Goal: Information Seeking & Learning: Check status

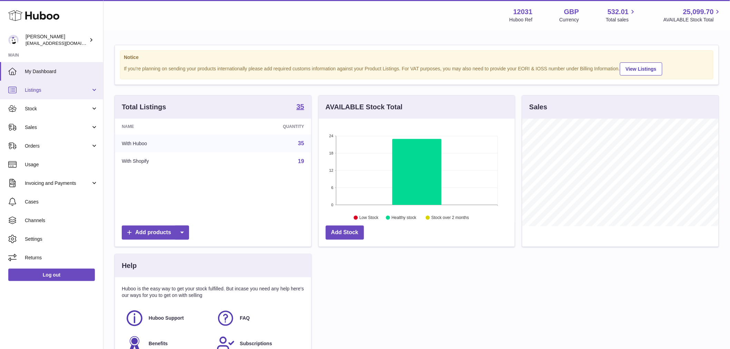
scroll to position [108, 196]
click at [49, 95] on link "Listings" at bounding box center [51, 90] width 103 height 19
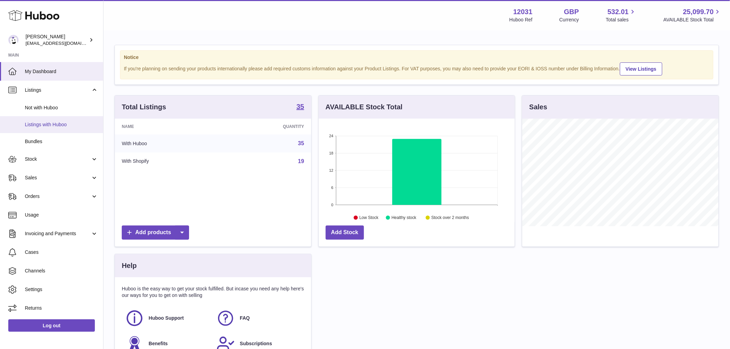
click at [51, 121] on span "Listings with Huboo" at bounding box center [61, 124] width 73 height 7
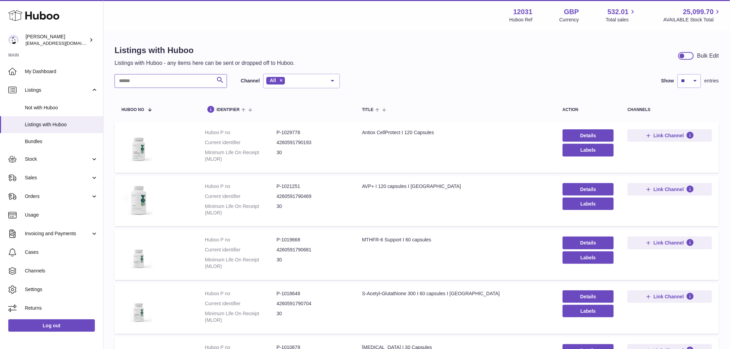
click at [139, 77] on input "text" at bounding box center [171, 81] width 113 height 14
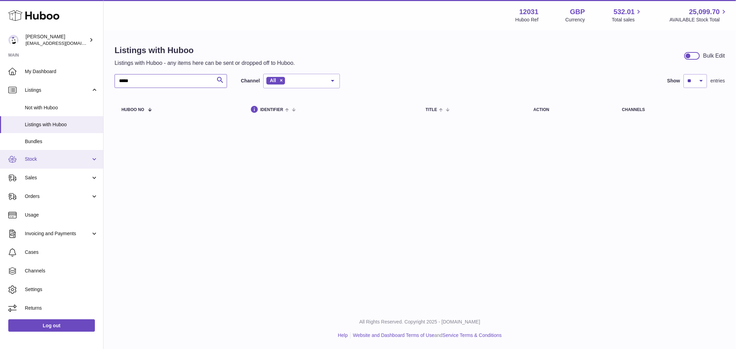
type input "*****"
drag, startPoint x: 41, startPoint y: 159, endPoint x: 45, endPoint y: 160, distance: 3.9
click at [41, 159] on span "Stock" at bounding box center [58, 159] width 66 height 7
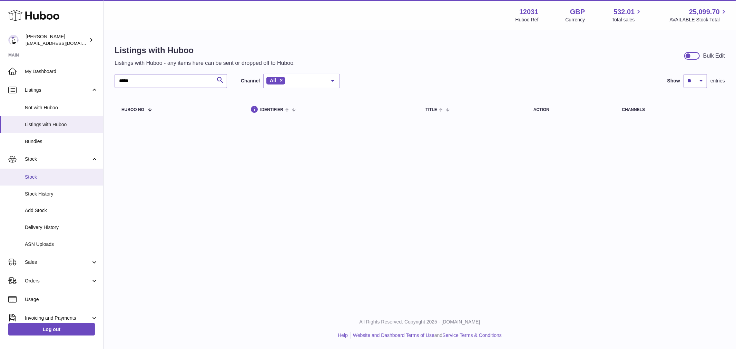
drag, startPoint x: 44, startPoint y: 177, endPoint x: 49, endPoint y: 178, distance: 5.5
click at [45, 177] on span "Stock" at bounding box center [61, 177] width 73 height 7
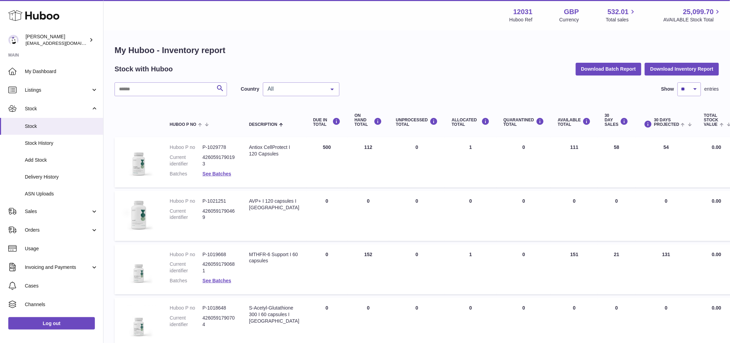
scroll to position [38, 0]
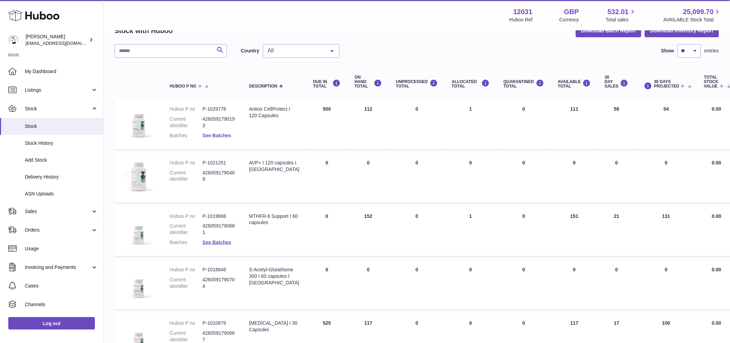
click at [208, 136] on link "See Batches" at bounding box center [217, 136] width 29 height 6
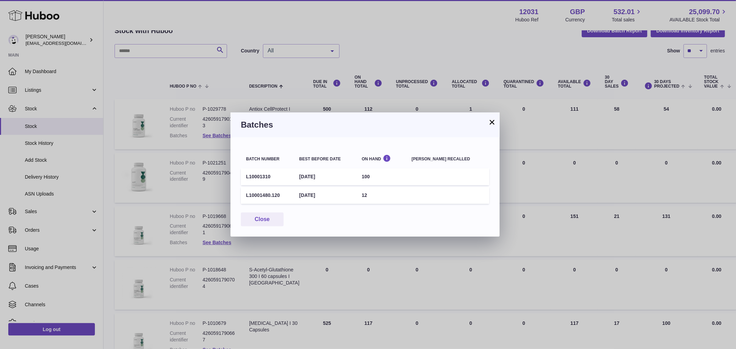
click at [251, 174] on td "L10001310" at bounding box center [267, 176] width 53 height 17
drag, startPoint x: 188, startPoint y: 171, endPoint x: 197, endPoint y: 165, distance: 10.6
click at [190, 170] on div "× Batches Batch number Best before date On Hand [PERSON_NAME] recalled L1000131…" at bounding box center [368, 174] width 736 height 349
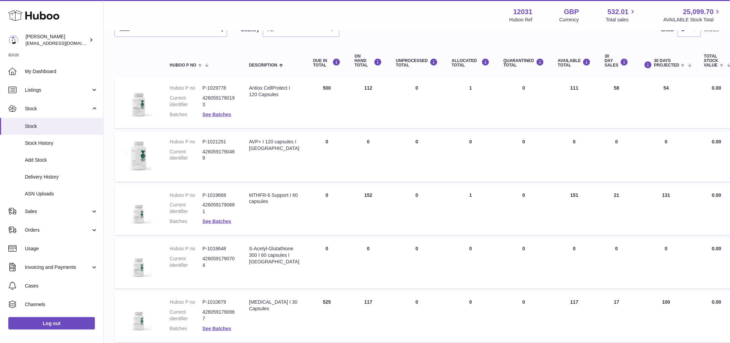
scroll to position [77, 0]
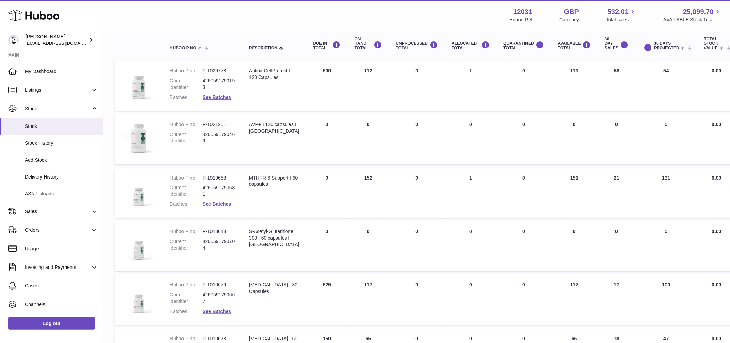
click at [218, 205] on link "See Batches" at bounding box center [217, 205] width 29 height 6
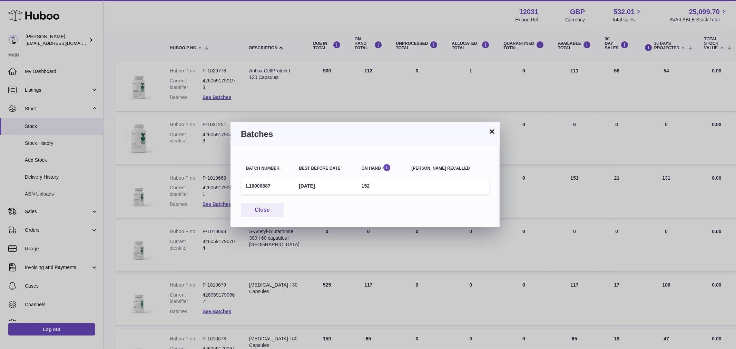
click at [148, 176] on div "× Batches Batch number Best before date On Hand [PERSON_NAME] recalled L1000088…" at bounding box center [368, 174] width 736 height 349
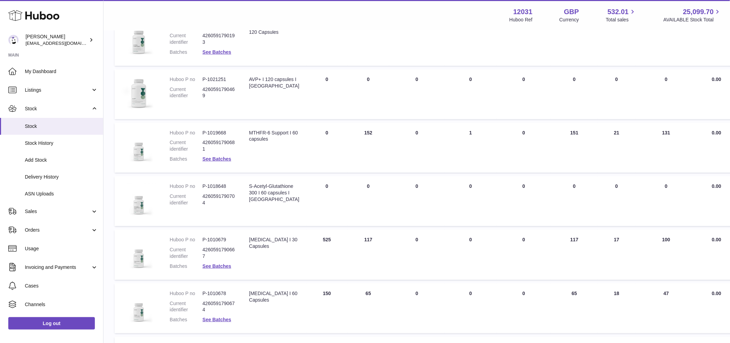
scroll to position [192, 0]
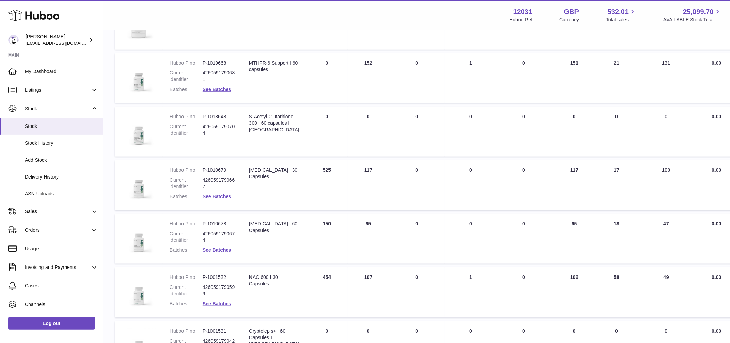
click at [212, 194] on link "See Batches" at bounding box center [217, 197] width 29 height 6
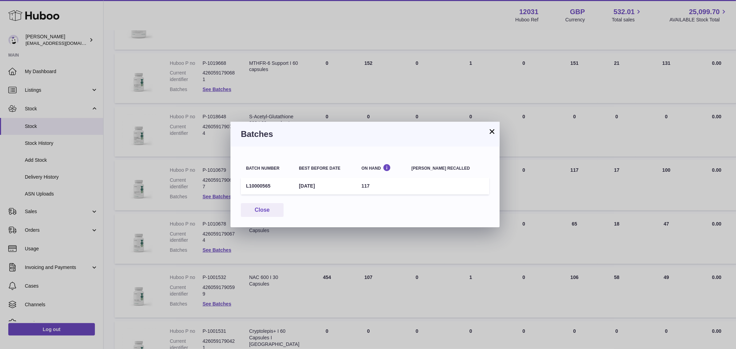
click at [173, 182] on div "× Batches Batch number Best before date On Hand [PERSON_NAME] recalled L1000056…" at bounding box center [368, 174] width 736 height 349
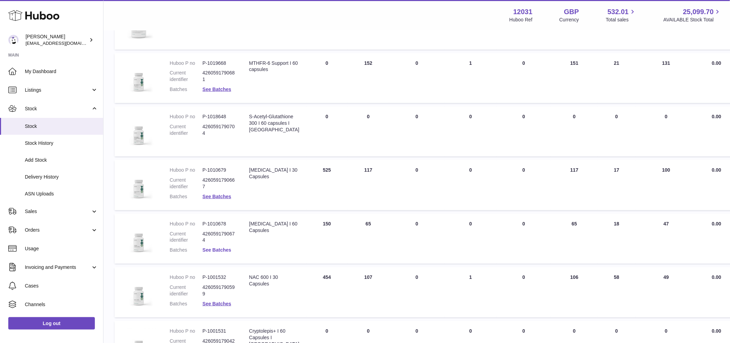
click at [221, 250] on link "See Batches" at bounding box center [217, 250] width 29 height 6
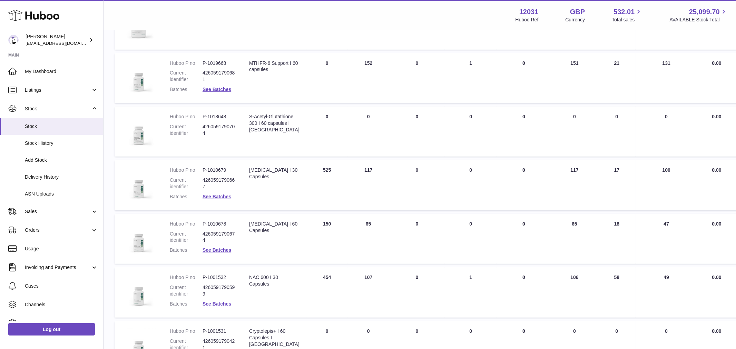
click at [193, 183] on div at bounding box center [368, 174] width 736 height 349
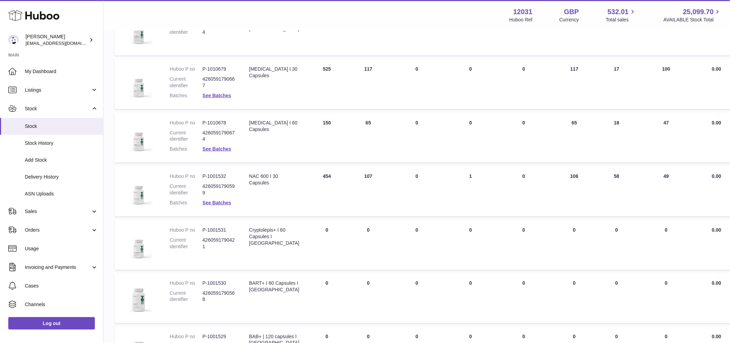
scroll to position [306, 0]
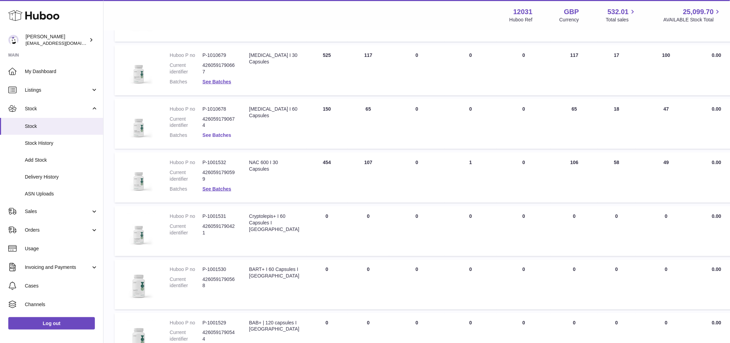
click at [217, 133] on link "See Batches" at bounding box center [217, 136] width 29 height 6
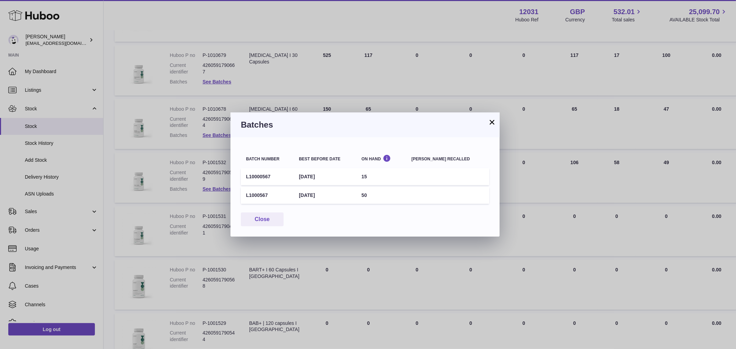
click at [213, 159] on div "× Batches Batch number Best before date On Hand [PERSON_NAME] recalled L1000056…" at bounding box center [368, 174] width 736 height 349
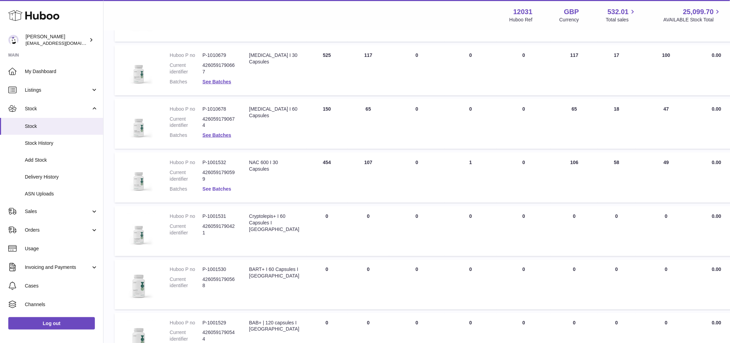
click at [223, 188] on link "See Batches" at bounding box center [217, 189] width 29 height 6
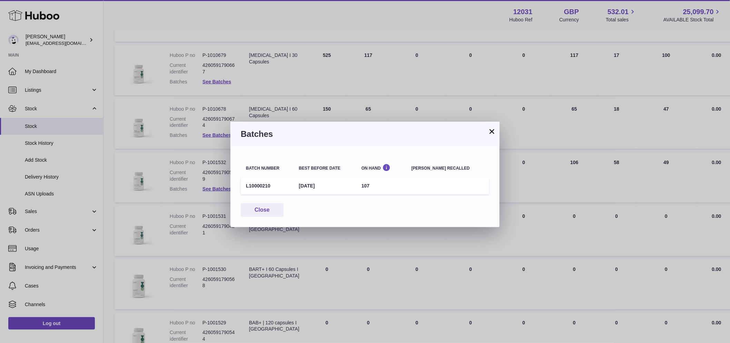
click at [194, 171] on div "× Batches Batch number Best before date On Hand [PERSON_NAME] recalled L1000021…" at bounding box center [365, 171] width 730 height 343
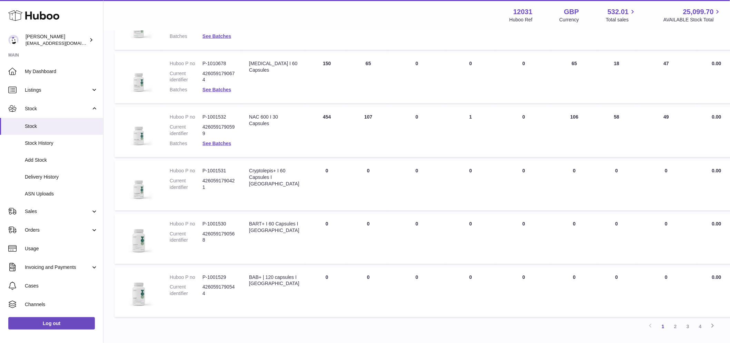
scroll to position [401, 0]
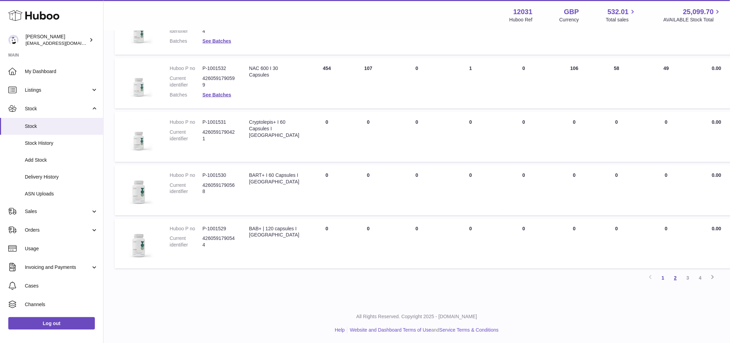
click at [678, 279] on link "2" at bounding box center [676, 278] width 12 height 12
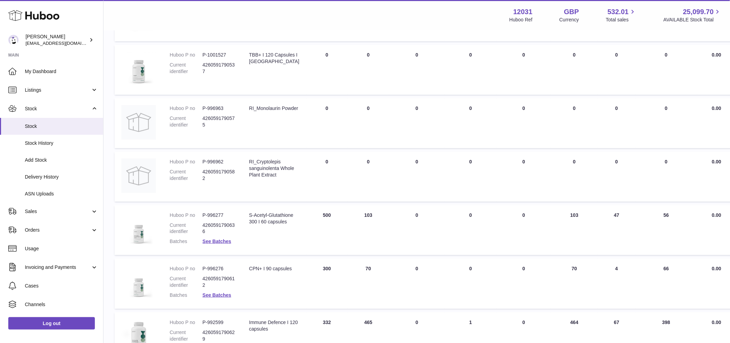
scroll to position [261, 0]
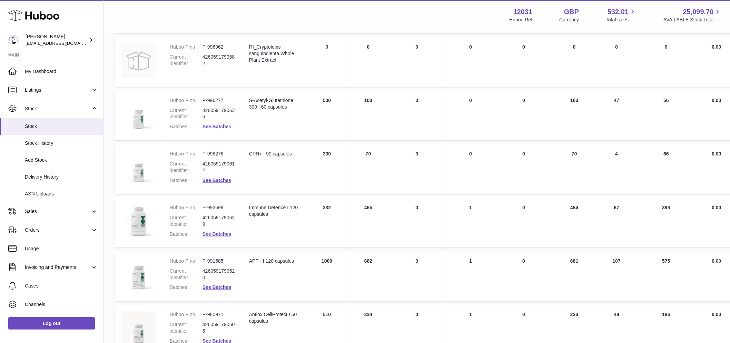
click at [218, 124] on link "See Batches" at bounding box center [217, 127] width 29 height 6
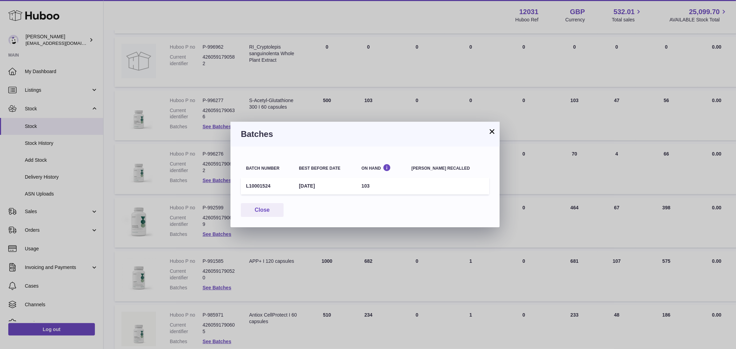
click at [318, 115] on div "× Batches Batch number Best before date On Hand [PERSON_NAME] recalled L1000152…" at bounding box center [368, 174] width 736 height 349
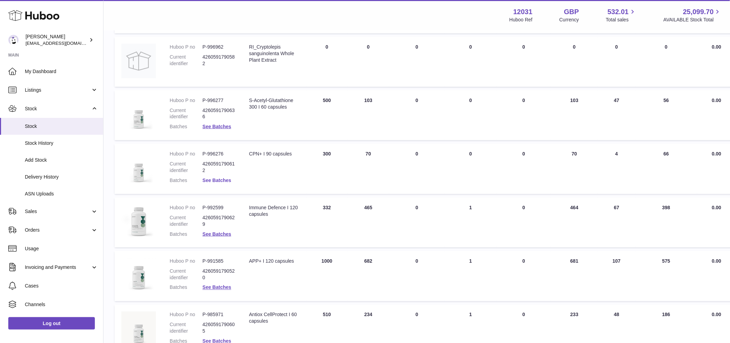
click at [223, 181] on link "See Batches" at bounding box center [217, 181] width 29 height 6
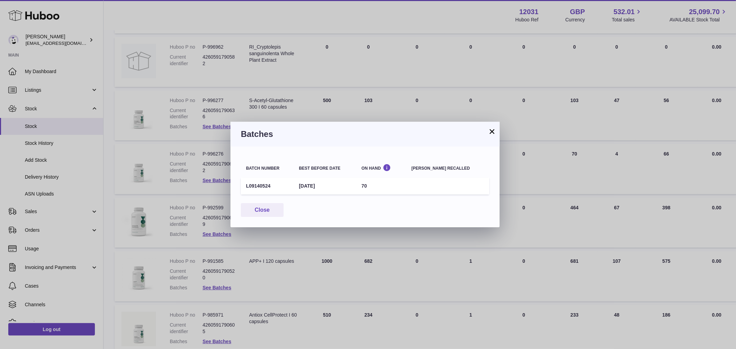
click at [277, 187] on td "L09140524" at bounding box center [267, 186] width 53 height 17
click at [326, 99] on div "× Batches Batch number Best before date On Hand [PERSON_NAME] recalled L0914052…" at bounding box center [368, 174] width 736 height 349
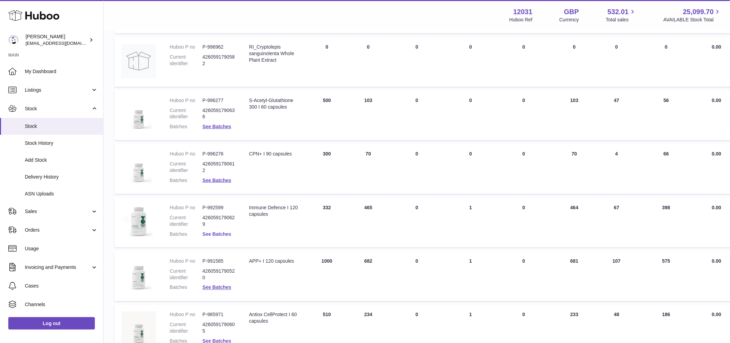
click at [216, 232] on link "See Batches" at bounding box center [217, 235] width 29 height 6
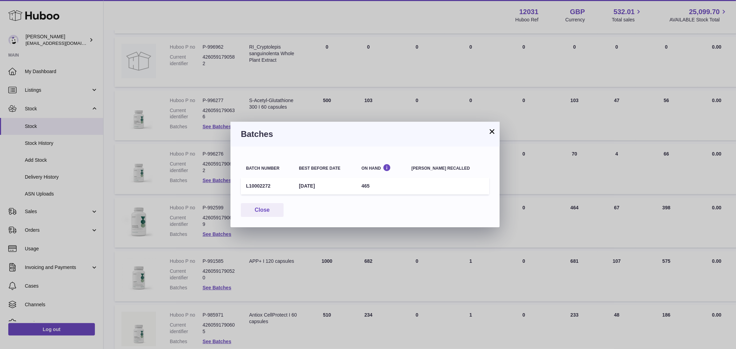
click at [214, 131] on div "× Batches Batch number Best before date On Hand [PERSON_NAME] recalled L1000227…" at bounding box center [368, 174] width 736 height 349
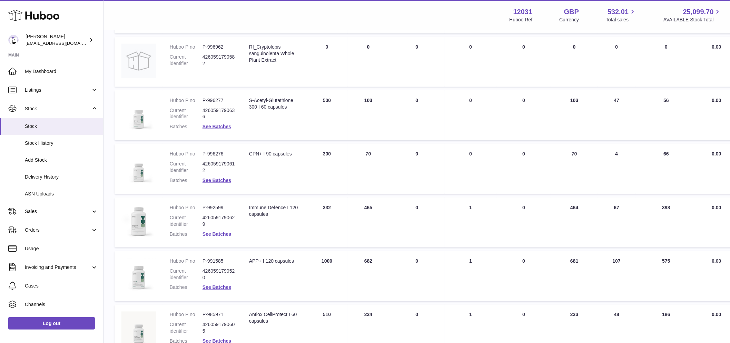
click at [222, 232] on link "See Batches" at bounding box center [217, 235] width 29 height 6
click at [209, 222] on div at bounding box center [365, 171] width 730 height 343
click at [215, 286] on link "See Batches" at bounding box center [217, 288] width 29 height 6
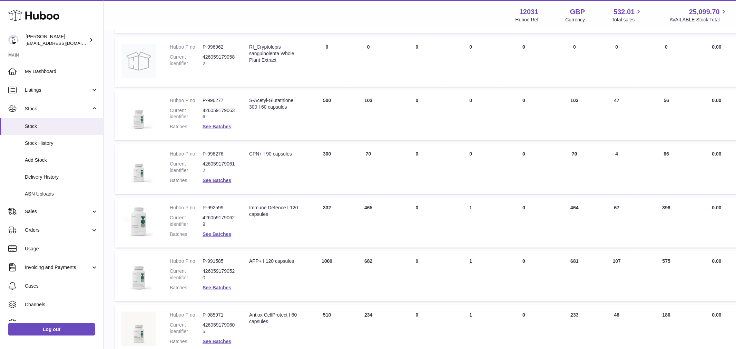
click at [187, 161] on div at bounding box center [368, 174] width 736 height 349
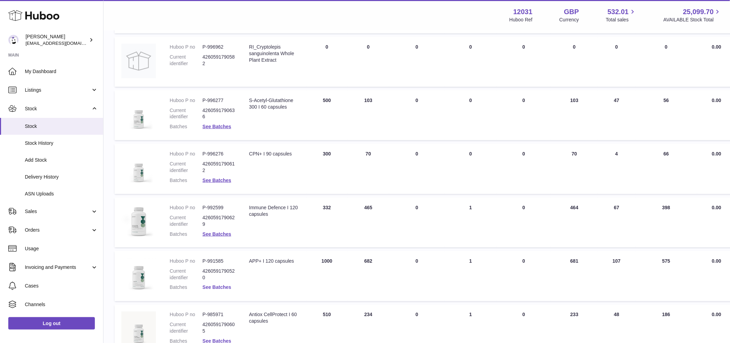
click at [213, 286] on link "See Batches" at bounding box center [217, 288] width 29 height 6
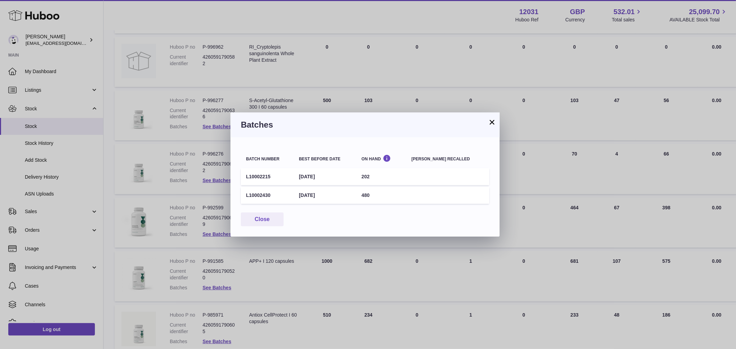
click at [254, 194] on td "L10002430" at bounding box center [267, 195] width 53 height 17
drag, startPoint x: 181, startPoint y: 165, endPoint x: 192, endPoint y: 165, distance: 11.0
click at [182, 165] on div "× Batches Batch number Best before date On Hand [PERSON_NAME] recalled L1000221…" at bounding box center [368, 174] width 736 height 349
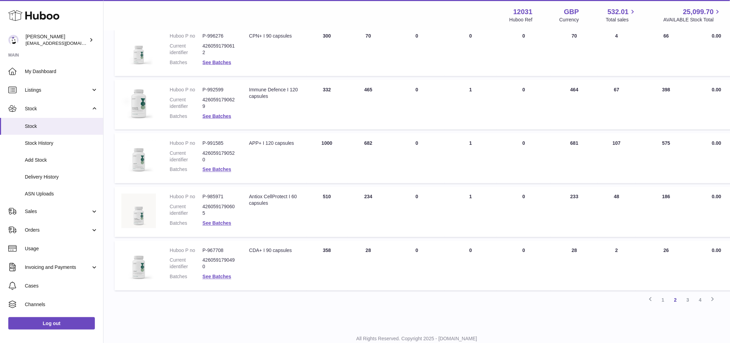
scroll to position [401, 0]
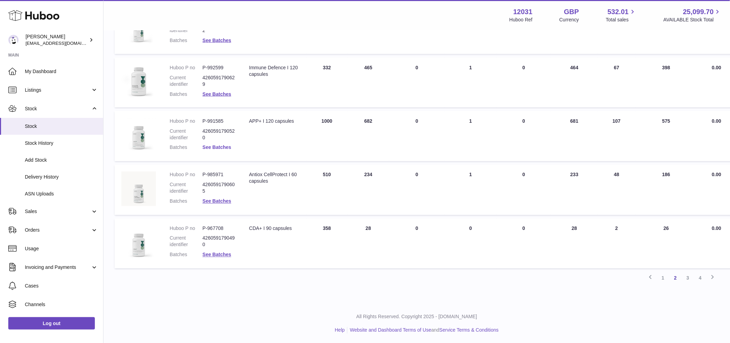
click at [215, 145] on link "See Batches" at bounding box center [217, 148] width 29 height 6
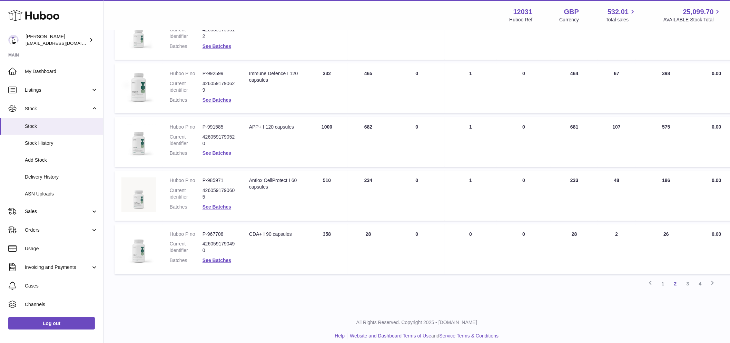
click at [220, 151] on link "See Batches" at bounding box center [217, 154] width 29 height 6
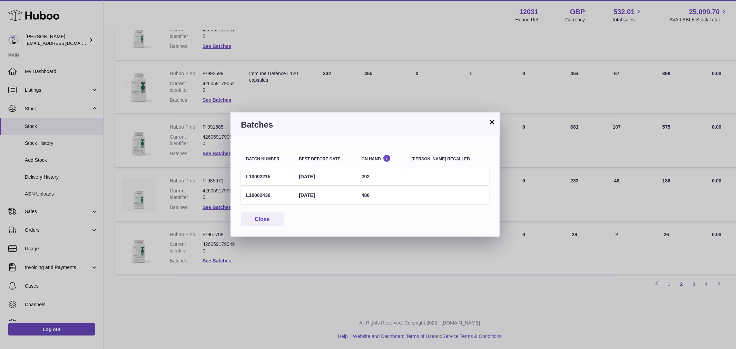
drag, startPoint x: 192, startPoint y: 161, endPoint x: 203, endPoint y: 174, distance: 16.6
click at [192, 162] on div "× Batches Batch number Best before date On Hand [PERSON_NAME] recalled L1000221…" at bounding box center [368, 174] width 736 height 349
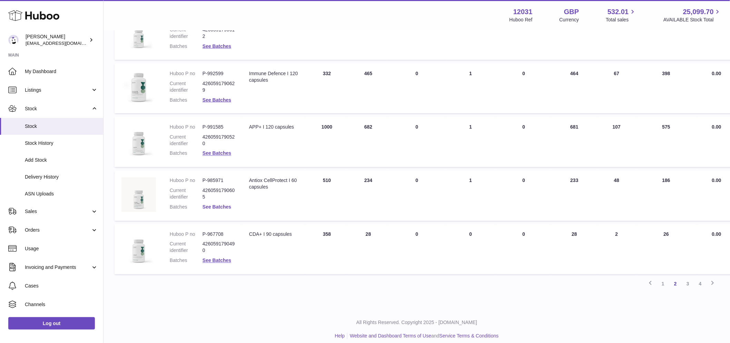
click at [215, 205] on link "See Batches" at bounding box center [217, 208] width 29 height 6
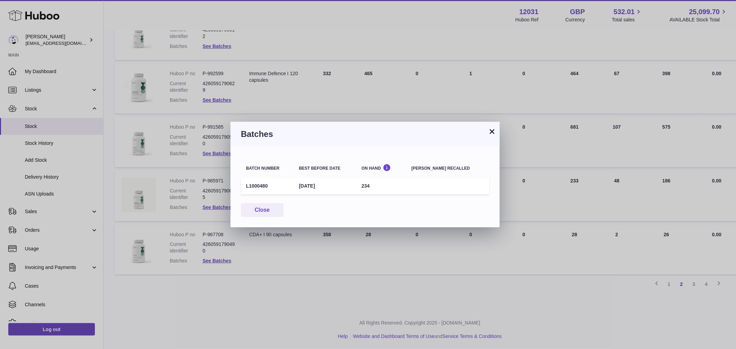
click at [154, 187] on div "× Batches Batch number Best before date On Hand [PERSON_NAME] recalled L1000480…" at bounding box center [368, 174] width 736 height 349
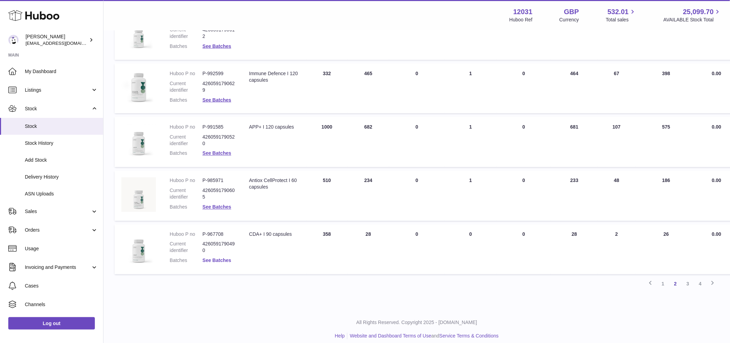
click at [220, 260] on link "See Batches" at bounding box center [217, 261] width 29 height 6
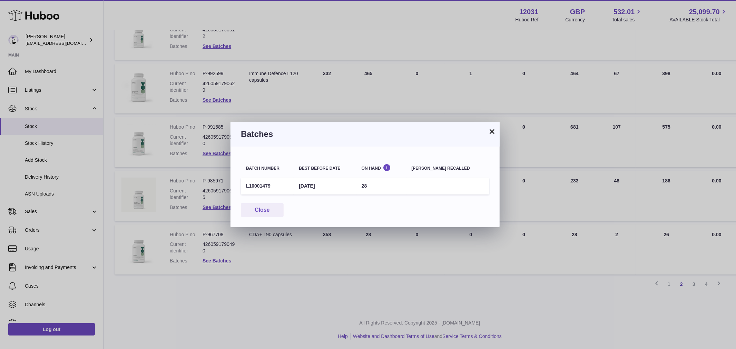
click at [222, 169] on div "× Batches Batch number Best before date On Hand [PERSON_NAME] recalled L1000147…" at bounding box center [368, 174] width 736 height 349
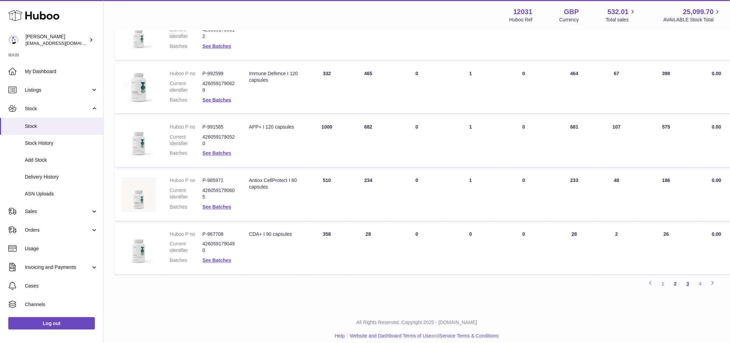
click at [691, 285] on link "3" at bounding box center [688, 284] width 12 height 12
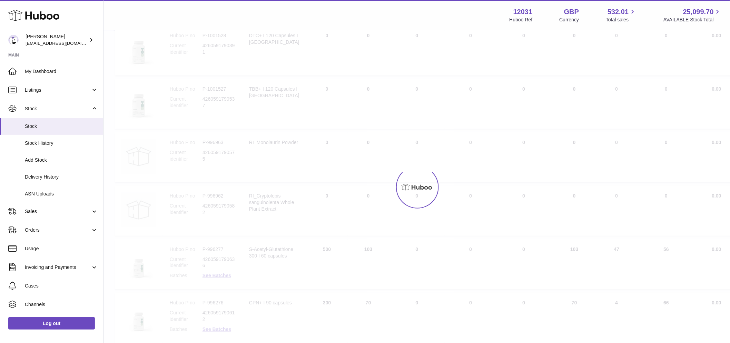
scroll to position [31, 0]
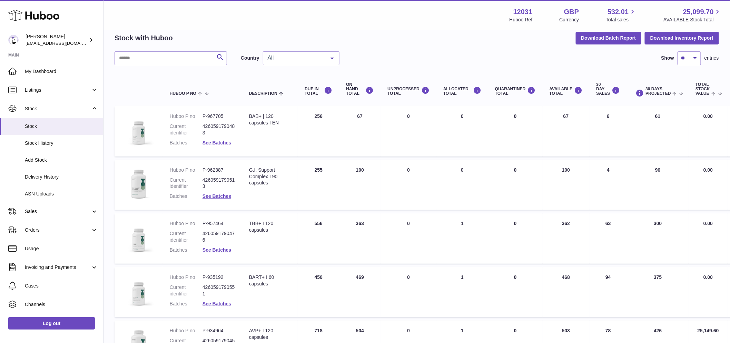
click at [226, 139] on dl "Huboo P no P-967705 Current identifier 4260591790483 Batches See Batches" at bounding box center [203, 131] width 66 height 37
click at [224, 142] on link "See Batches" at bounding box center [217, 143] width 29 height 6
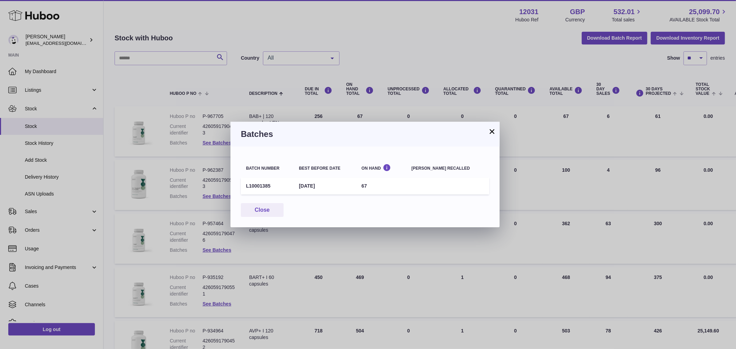
click at [206, 177] on div "× Batches Batch number Best before date On Hand [PERSON_NAME] recalled L1000138…" at bounding box center [368, 174] width 736 height 349
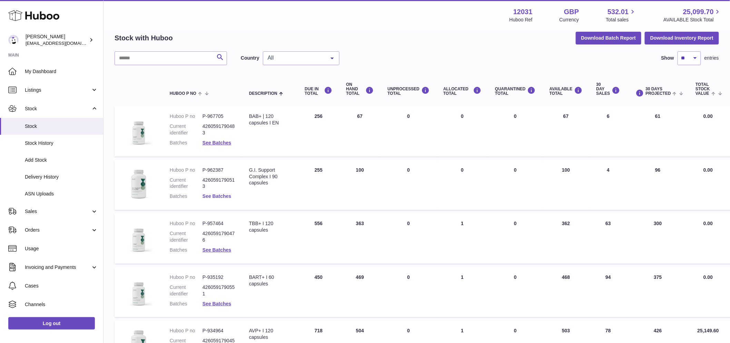
click at [219, 194] on link "See Batches" at bounding box center [217, 197] width 29 height 6
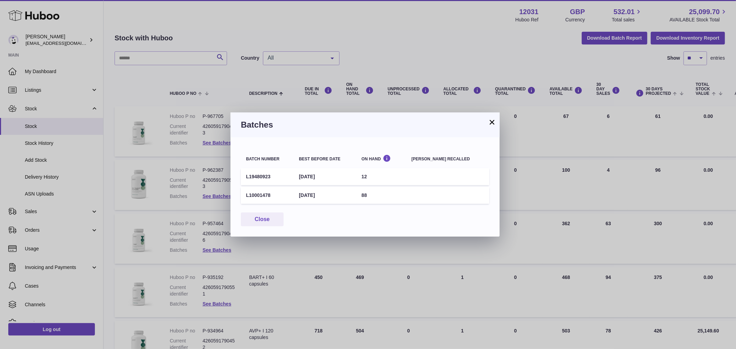
click at [190, 195] on div "× Batches Batch number Best before date On Hand [PERSON_NAME] recalled L1948092…" at bounding box center [368, 174] width 736 height 349
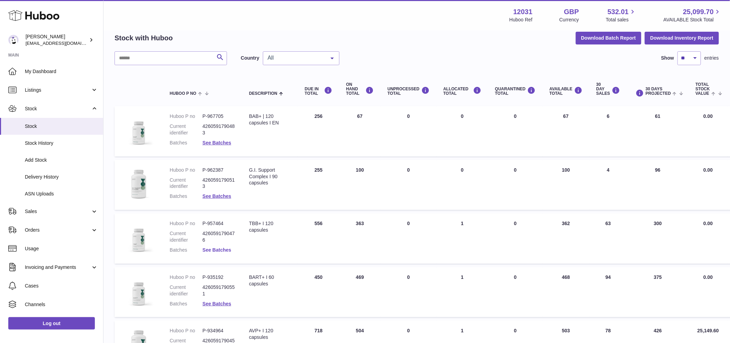
click at [215, 250] on link "See Batches" at bounding box center [217, 250] width 29 height 6
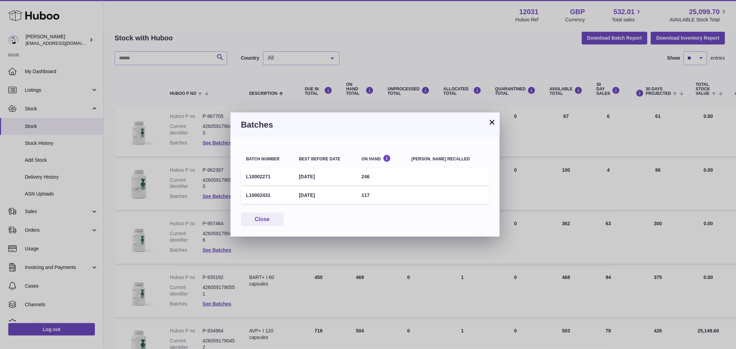
click at [328, 177] on td "[DATE]" at bounding box center [325, 176] width 62 height 17
click at [323, 89] on div "× Batches Batch number Best before date On Hand [PERSON_NAME] recalled L1000227…" at bounding box center [368, 174] width 736 height 349
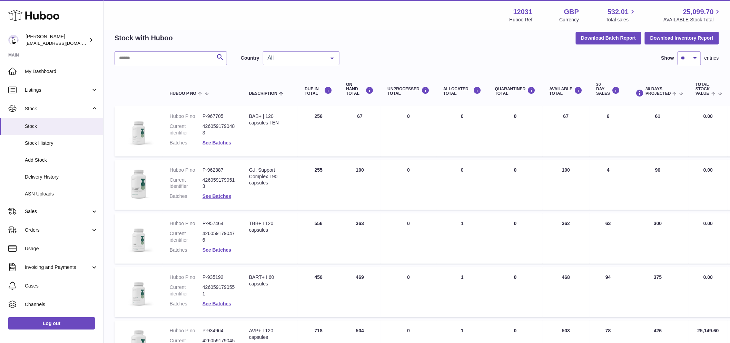
click at [220, 253] on link "See Batches" at bounding box center [217, 250] width 29 height 6
click at [220, 253] on div "× Batches Batch number Best before date On Hand [PERSON_NAME] recalled L1000227…" at bounding box center [365, 171] width 730 height 343
drag, startPoint x: 230, startPoint y: 222, endPoint x: 201, endPoint y: 224, distance: 28.8
click at [201, 224] on dl "Huboo P no P-957464 Current identifier 4260591790476 Batches See Batches" at bounding box center [203, 239] width 66 height 37
copy dl "P-957464"
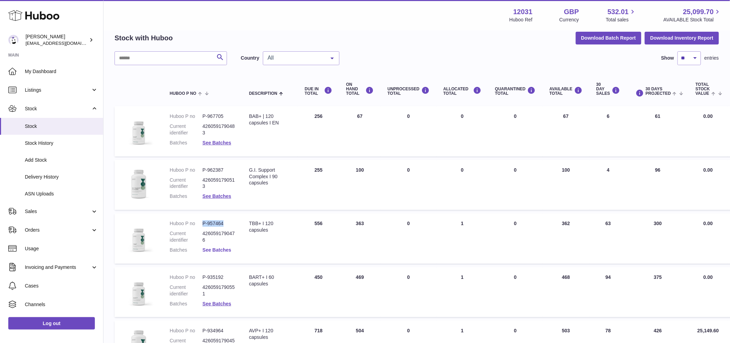
click at [222, 250] on link "See Batches" at bounding box center [217, 250] width 29 height 6
click at [271, 289] on div "× Batches Batch number Best before date On Hand [PERSON_NAME] recalled L1000227…" at bounding box center [365, 171] width 730 height 343
click at [217, 252] on link "See Batches" at bounding box center [217, 250] width 29 height 6
click at [202, 224] on div at bounding box center [365, 171] width 730 height 343
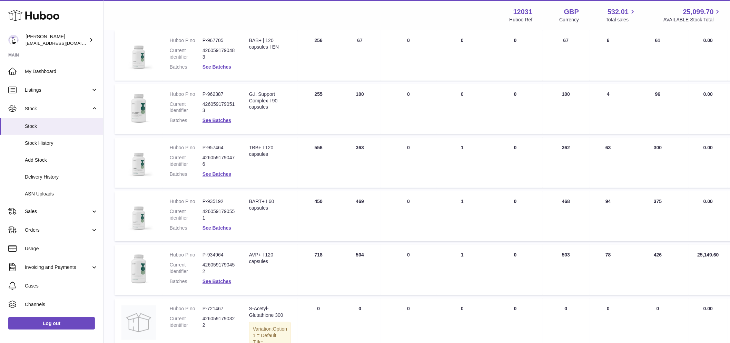
scroll to position [108, 0]
click at [222, 228] on link "See Batches" at bounding box center [217, 228] width 29 height 6
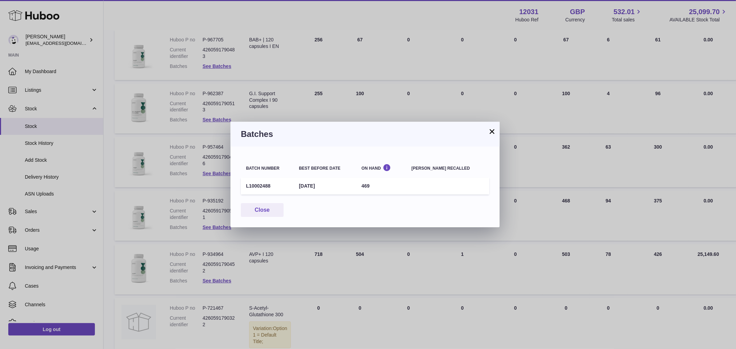
click at [327, 92] on div "× Batches Batch number Best before date On Hand [PERSON_NAME] recalled L1000248…" at bounding box center [368, 174] width 736 height 349
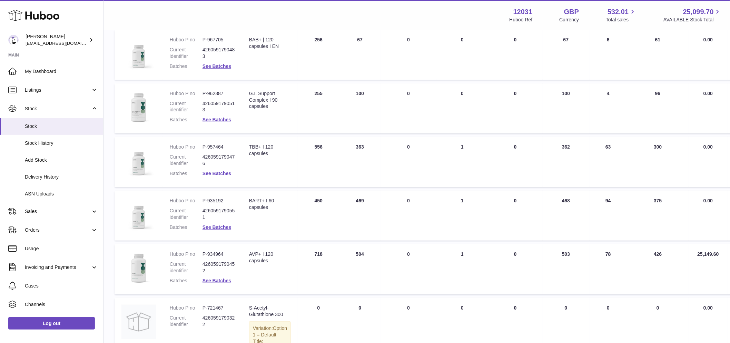
click at [224, 176] on link "See Batches" at bounding box center [217, 174] width 29 height 6
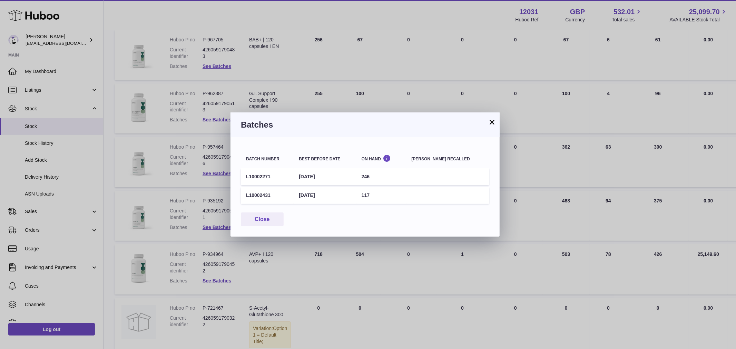
click at [251, 34] on div "× Batches Batch number Best before date On Hand [PERSON_NAME] recalled L1000227…" at bounding box center [368, 174] width 736 height 349
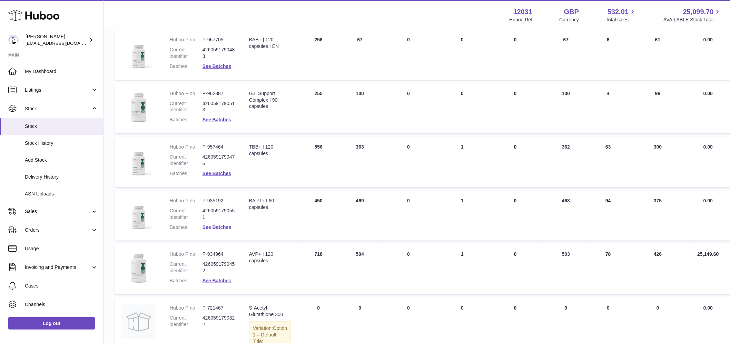
click at [219, 226] on link "See Batches" at bounding box center [217, 228] width 29 height 6
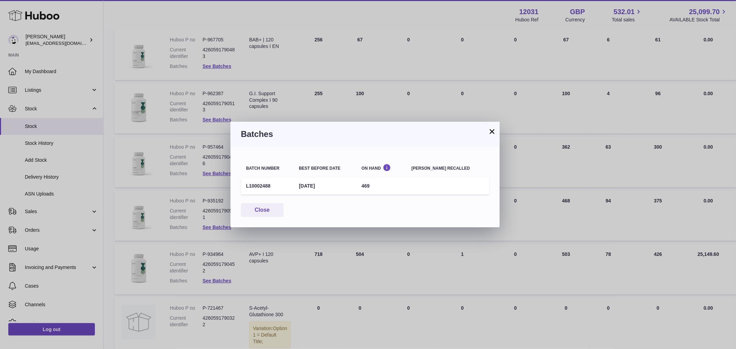
drag, startPoint x: 285, startPoint y: 65, endPoint x: 285, endPoint y: 76, distance: 11.4
click at [285, 65] on div "× Batches Batch number Best before date On Hand [PERSON_NAME] recalled L1000248…" at bounding box center [368, 174] width 736 height 349
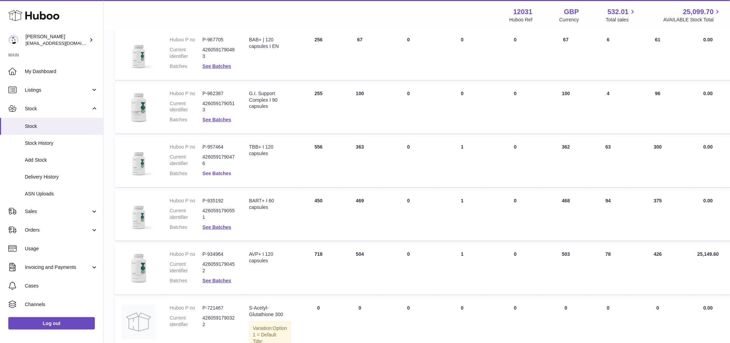
click at [214, 174] on link "See Batches" at bounding box center [217, 174] width 29 height 6
click at [209, 175] on div at bounding box center [365, 171] width 730 height 343
click at [217, 225] on link "See Batches" at bounding box center [217, 228] width 29 height 6
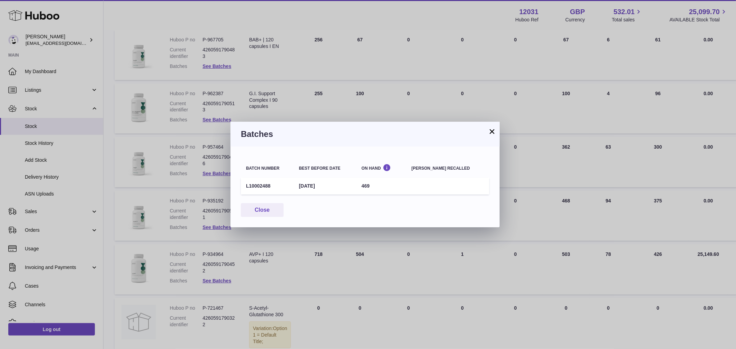
click at [187, 208] on div "× Batches Batch number Best before date On Hand [PERSON_NAME] recalled L1000248…" at bounding box center [368, 174] width 736 height 349
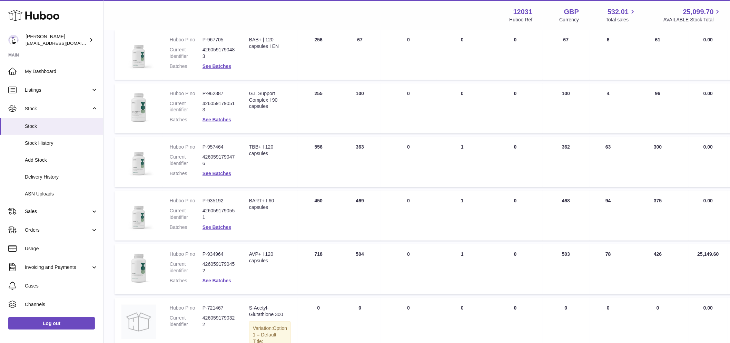
click at [230, 281] on link "See Batches" at bounding box center [217, 281] width 29 height 6
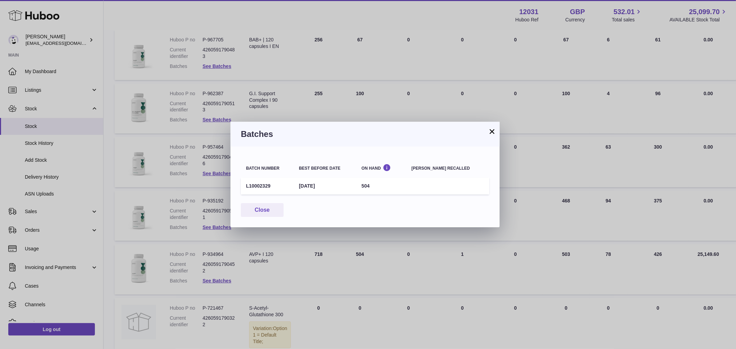
click at [237, 249] on div "× Batches Batch number Best before date On Hand [PERSON_NAME] recalled L1000232…" at bounding box center [368, 174] width 736 height 349
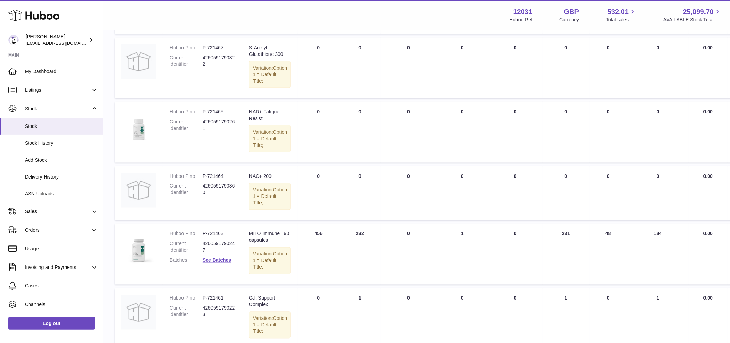
scroll to position [415, 0]
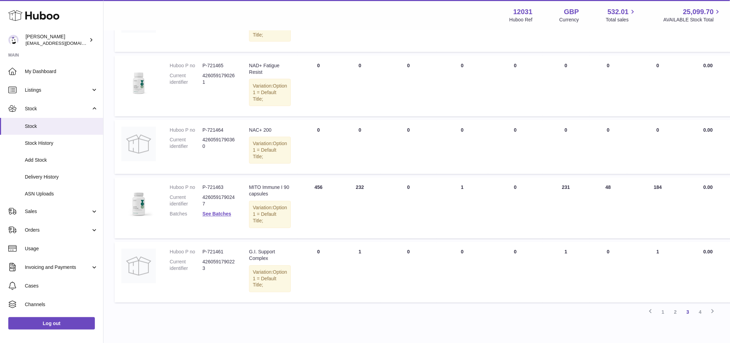
click at [216, 221] on dl "Huboo P no P-721463 Current identifier 4260591790247 Batches See Batches" at bounding box center [203, 203] width 66 height 37
click at [214, 217] on link "See Batches" at bounding box center [217, 215] width 29 height 6
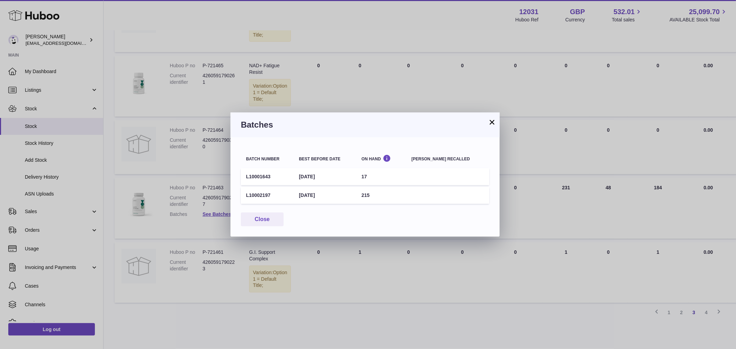
click at [312, 268] on div "× Batches Batch number Best before date On Hand [PERSON_NAME] recalled L1000164…" at bounding box center [368, 174] width 736 height 349
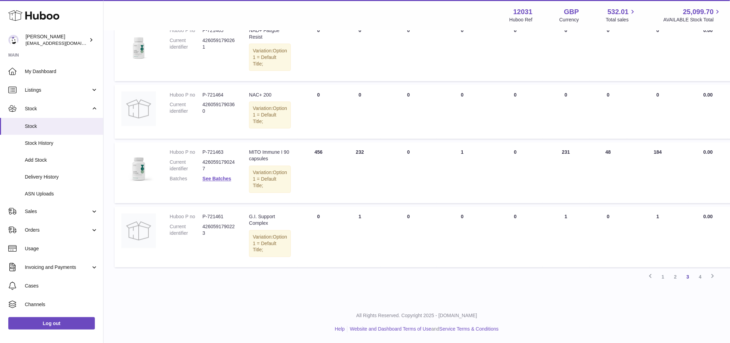
scroll to position [495, 0]
click at [702, 279] on link "4" at bounding box center [700, 277] width 12 height 12
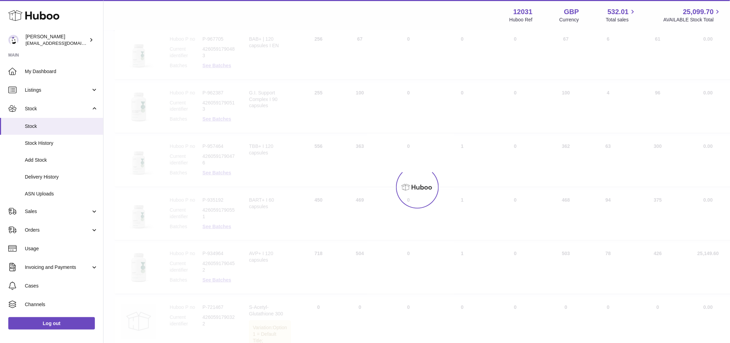
scroll to position [31, 0]
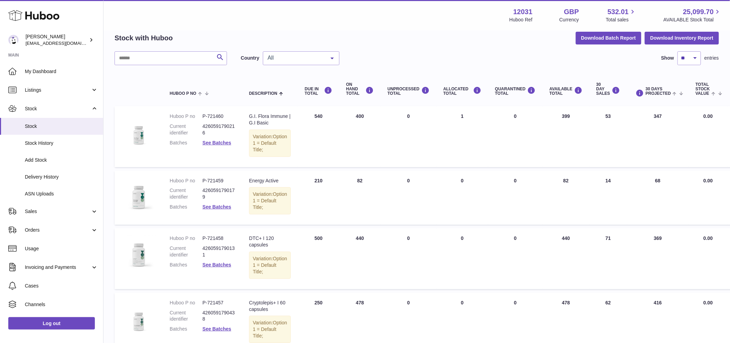
click at [220, 142] on link "See Batches" at bounding box center [217, 143] width 29 height 6
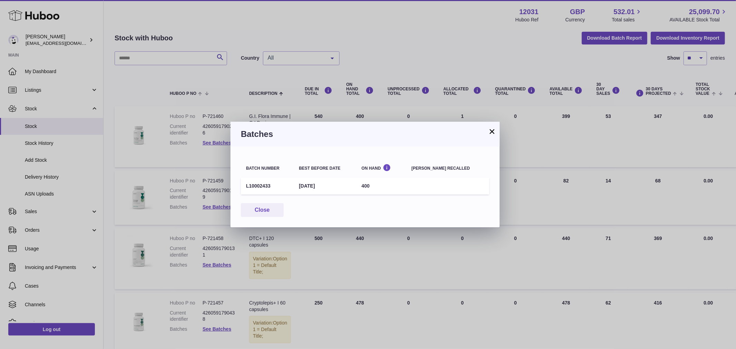
click at [315, 252] on div "× Batches Batch number Best before date On Hand [PERSON_NAME] recalled L1000243…" at bounding box center [368, 174] width 736 height 349
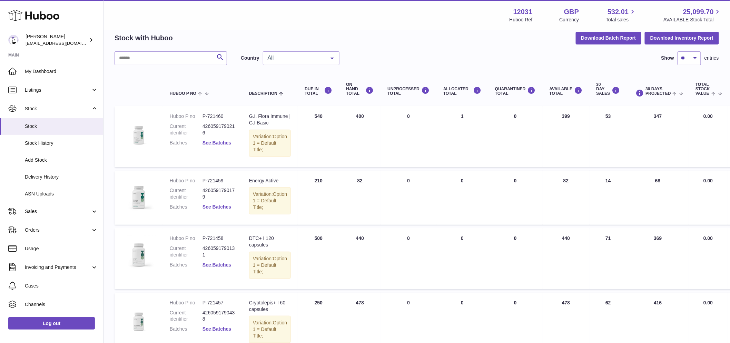
click at [226, 210] on link "See Batches" at bounding box center [217, 207] width 29 height 6
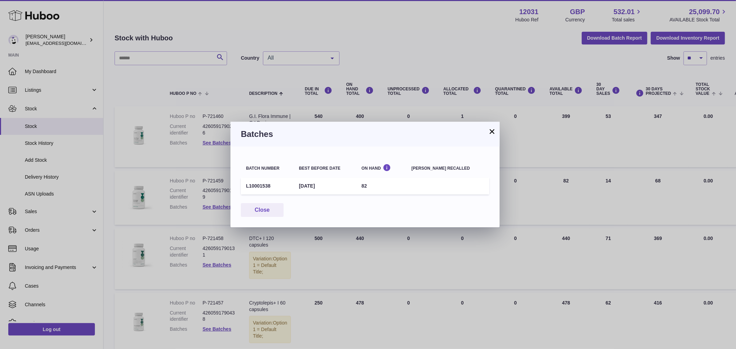
click at [235, 261] on div "× Batches Batch number Best before date On Hand [PERSON_NAME] recalled L1000153…" at bounding box center [368, 174] width 736 height 349
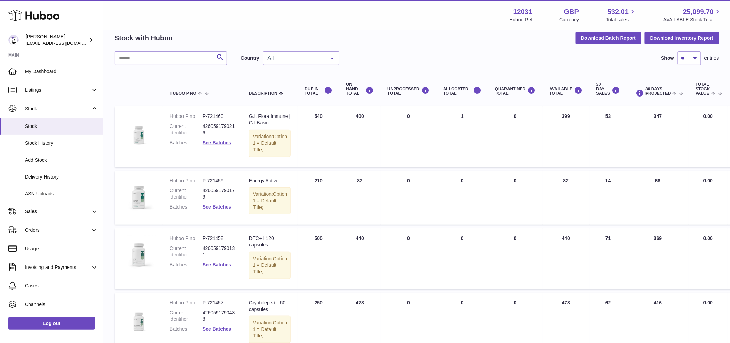
click at [216, 268] on link "See Batches" at bounding box center [217, 265] width 29 height 6
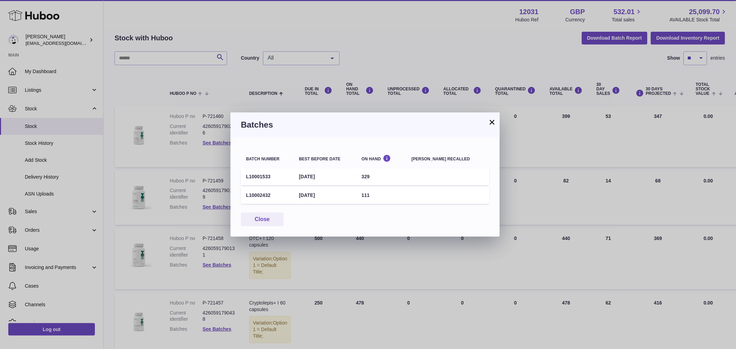
click at [216, 285] on div "× Batches Batch number Best before date On Hand [PERSON_NAME] recalled L1000153…" at bounding box center [368, 174] width 736 height 349
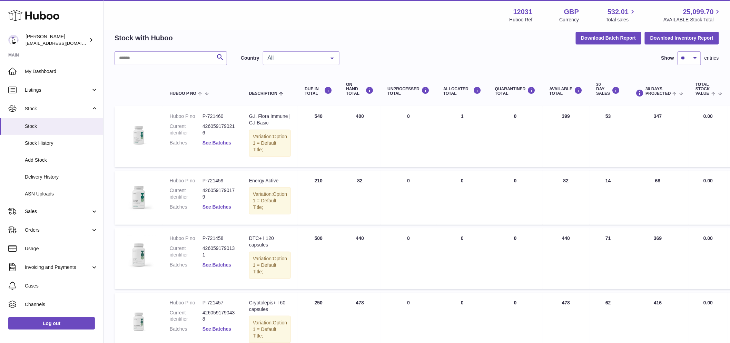
scroll to position [108, 0]
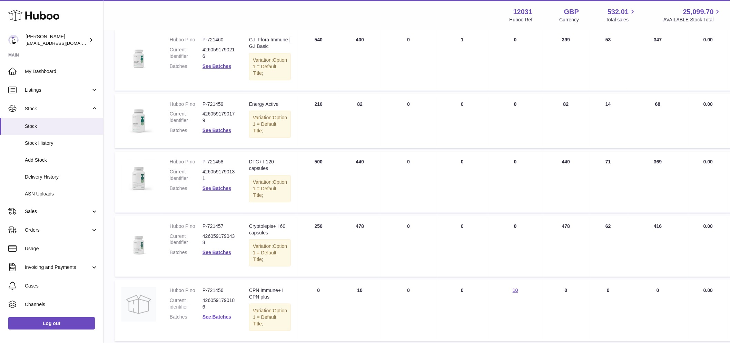
click at [212, 260] on dl "Huboo P no P-721457 Current identifier 4260591790438 Batches See Batches" at bounding box center [203, 241] width 66 height 37
click at [213, 255] on link "See Batches" at bounding box center [217, 253] width 29 height 6
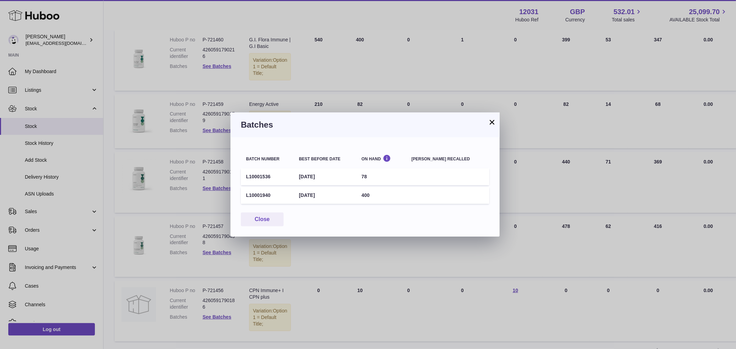
click at [209, 277] on div "× Batches Batch number Best before date On Hand [PERSON_NAME] recalled L1000153…" at bounding box center [368, 174] width 736 height 349
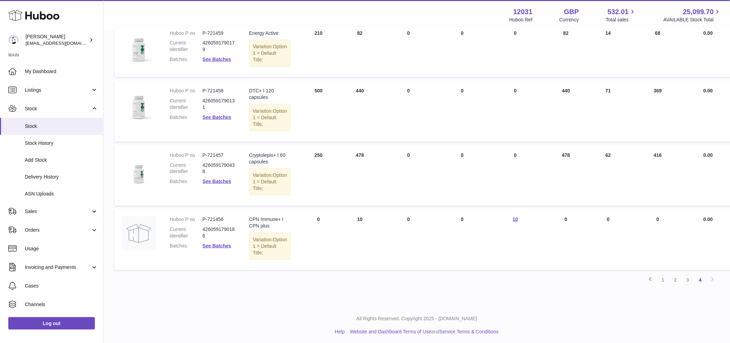
scroll to position [184, 0]
click at [212, 246] on link "See Batches" at bounding box center [217, 244] width 29 height 6
click at [361, 296] on div at bounding box center [365, 171] width 730 height 343
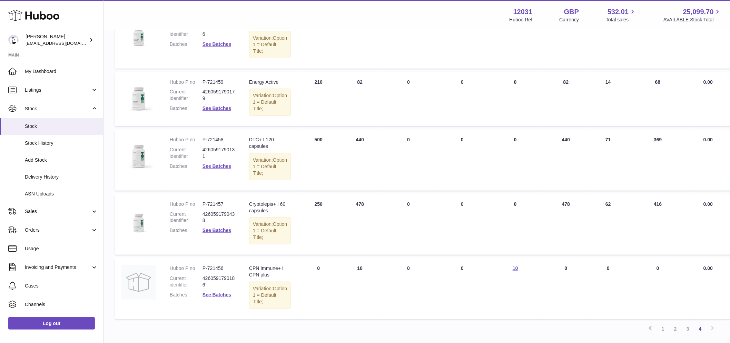
scroll to position [0, 0]
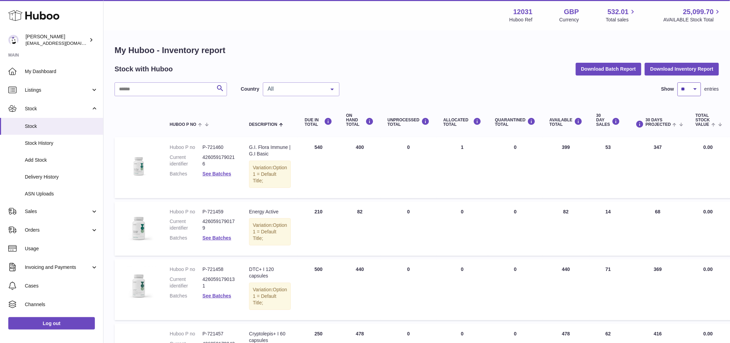
drag, startPoint x: 681, startPoint y: 85, endPoint x: 683, endPoint y: 88, distance: 3.7
click at [681, 85] on select "** ** ** ***" at bounding box center [689, 89] width 23 height 14
select select "***"
click at [678, 82] on select "** ** ** ***" at bounding box center [689, 89] width 23 height 14
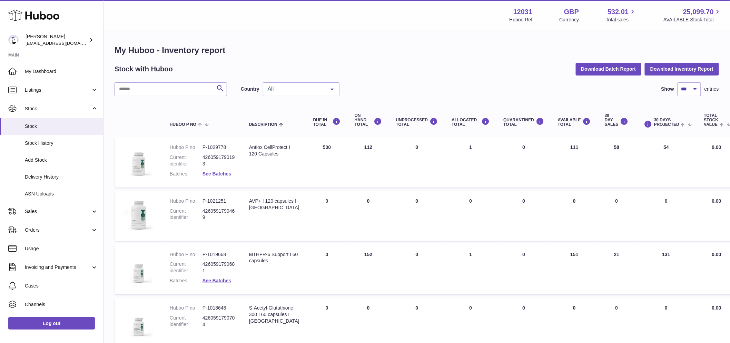
click at [218, 175] on link "See Batches" at bounding box center [217, 174] width 29 height 6
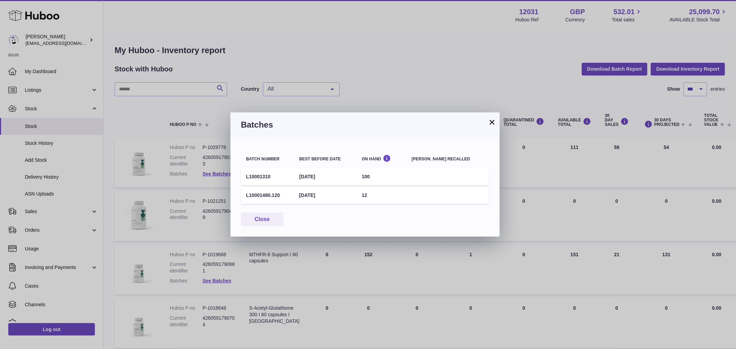
click at [209, 184] on div "× Batches Batch number Best before date On Hand [PERSON_NAME] recalled L1000131…" at bounding box center [368, 174] width 736 height 349
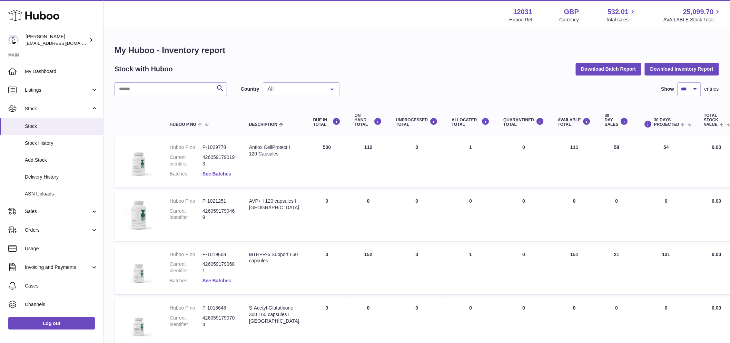
click at [214, 280] on link "See Batches" at bounding box center [217, 281] width 29 height 6
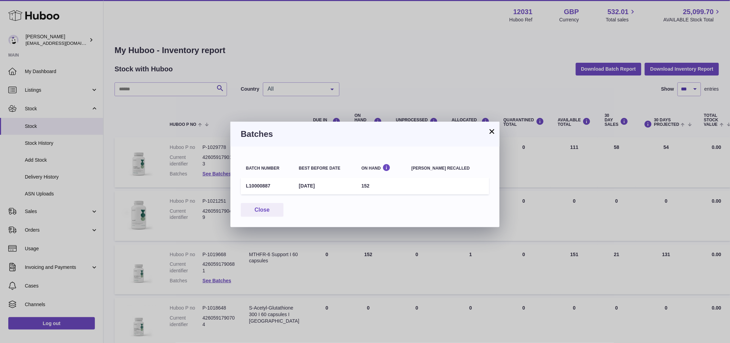
click at [198, 266] on div "× Batches Batch number Best before date On Hand [PERSON_NAME] recalled L1000088…" at bounding box center [365, 171] width 730 height 343
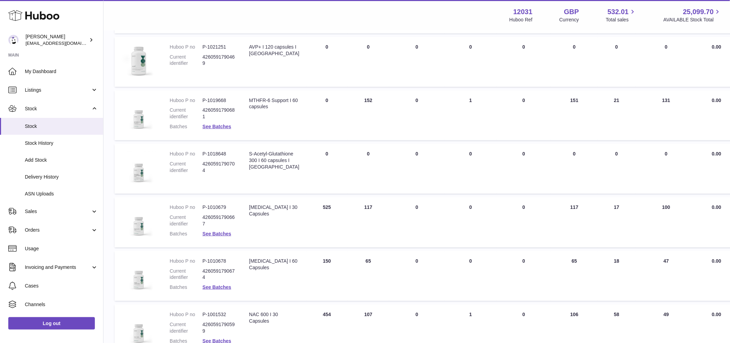
scroll to position [192, 0]
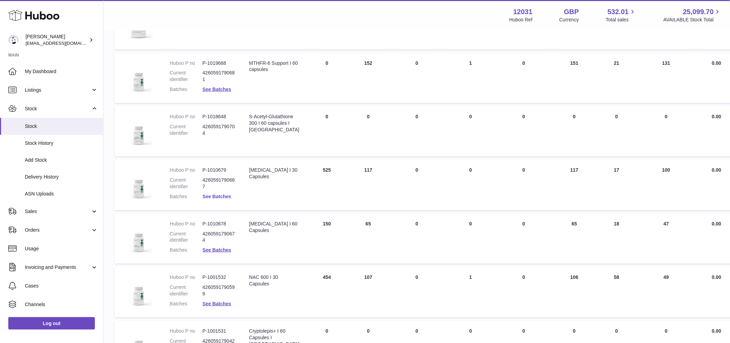
click at [226, 194] on link "See Batches" at bounding box center [217, 197] width 29 height 6
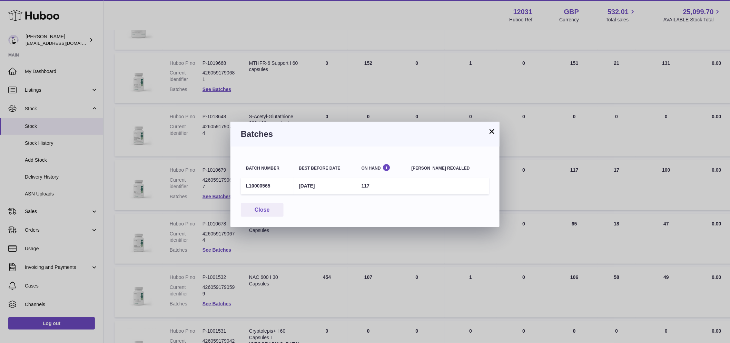
click at [214, 213] on div "× Batches Batch number Best before date On Hand [PERSON_NAME] recalled L1000056…" at bounding box center [365, 171] width 730 height 343
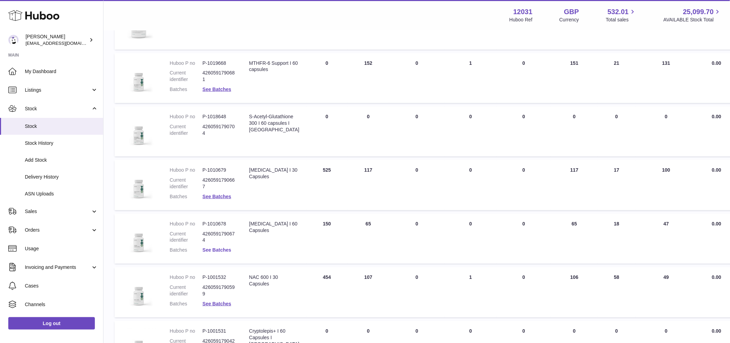
click at [221, 251] on link "See Batches" at bounding box center [217, 250] width 29 height 6
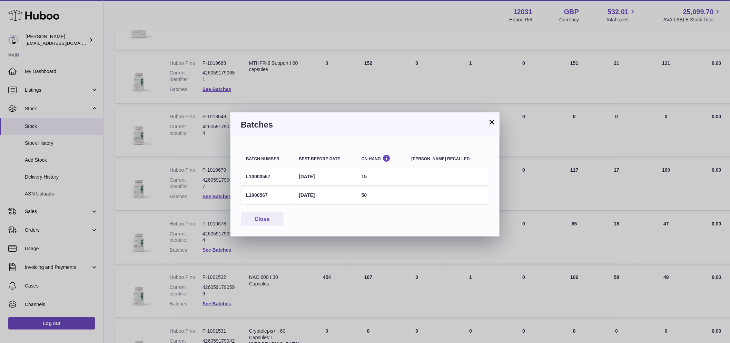
click at [187, 228] on div "× Batches Batch number Best before date On Hand [PERSON_NAME] recalled L1000056…" at bounding box center [365, 171] width 730 height 343
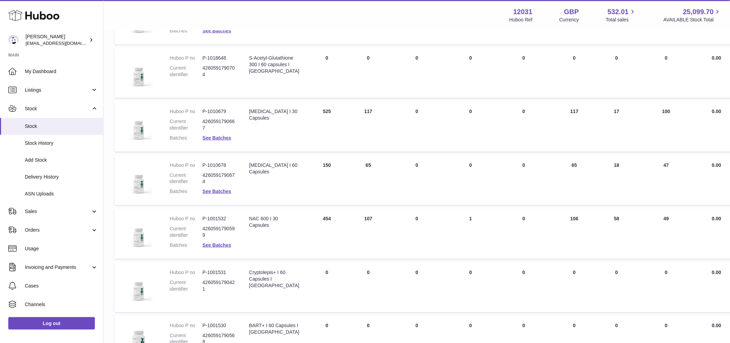
scroll to position [268, 0]
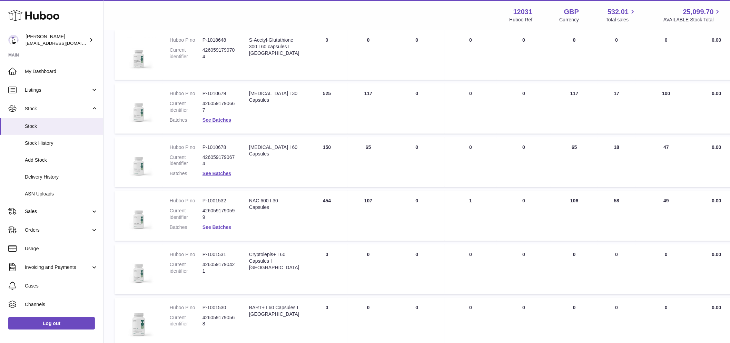
click at [205, 226] on link "See Batches" at bounding box center [217, 228] width 29 height 6
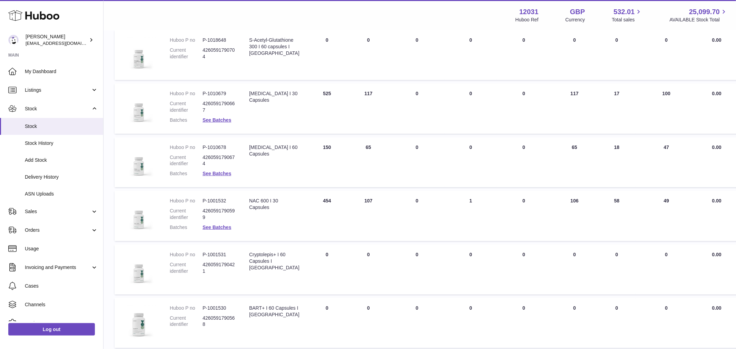
click at [179, 220] on div at bounding box center [368, 174] width 736 height 349
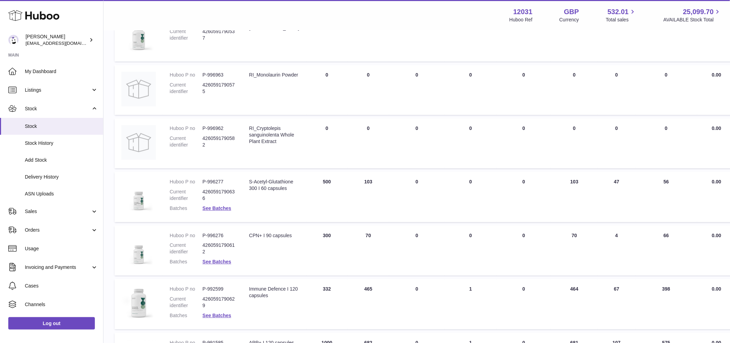
scroll to position [729, 0]
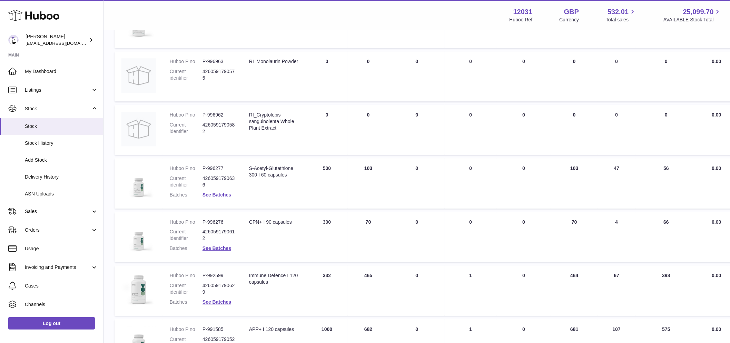
click at [216, 194] on link "See Batches" at bounding box center [217, 195] width 29 height 6
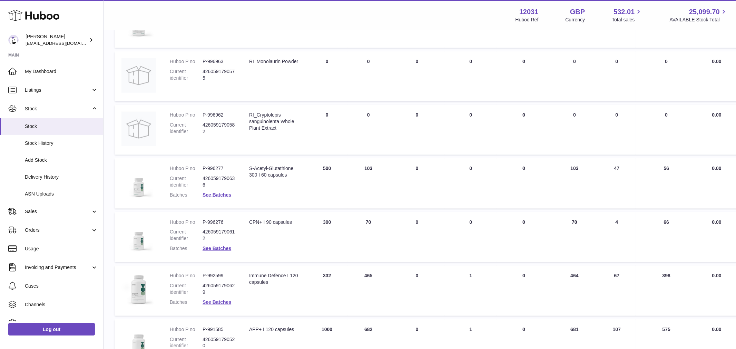
click at [198, 213] on div at bounding box center [368, 174] width 736 height 349
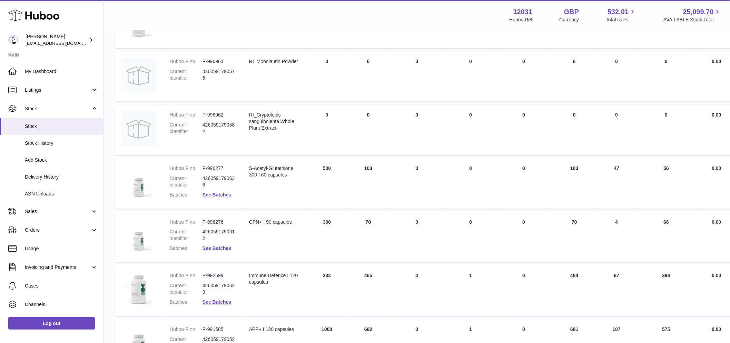
click at [218, 246] on link "See Batches" at bounding box center [217, 249] width 29 height 6
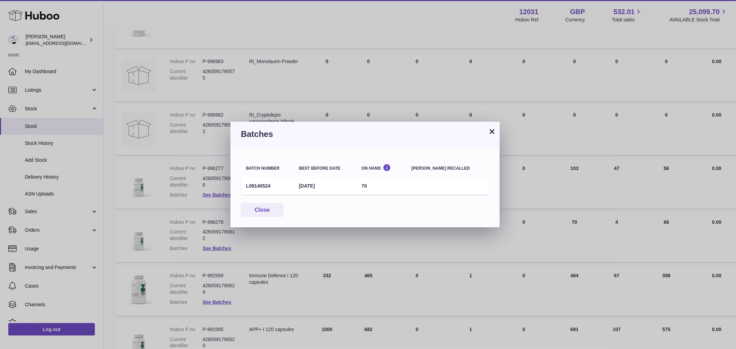
click at [194, 234] on div "× Batches Batch number Best before date On Hand [PERSON_NAME] recalled L0914052…" at bounding box center [368, 174] width 736 height 349
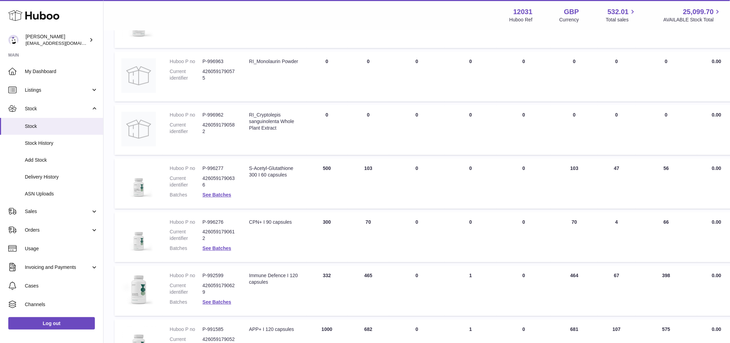
click at [220, 297] on dl "Huboo P no P-992599 Current identifier 4260591790629 Batches See Batches" at bounding box center [203, 291] width 66 height 37
click at [216, 300] on link "See Batches" at bounding box center [217, 303] width 29 height 6
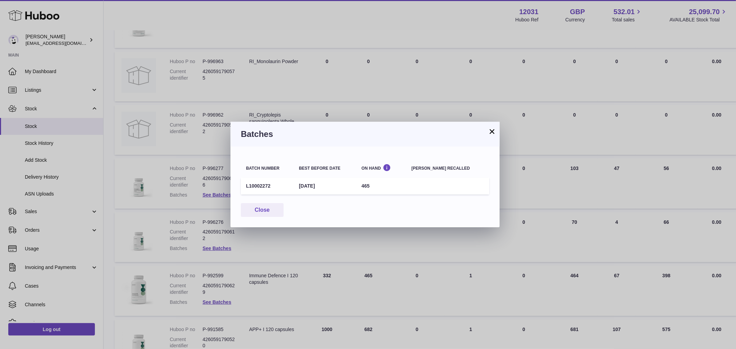
click at [181, 239] on div "× Batches Batch number Best before date On Hand [PERSON_NAME] recalled L1000227…" at bounding box center [368, 174] width 736 height 349
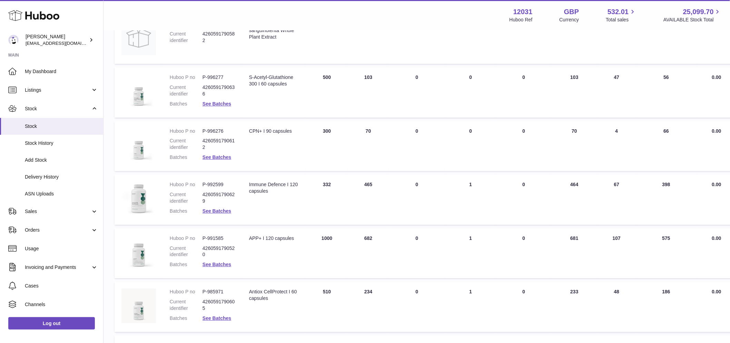
scroll to position [843, 0]
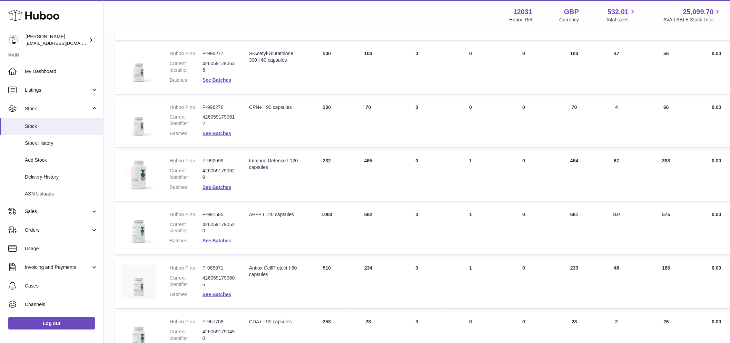
click at [223, 241] on link "See Batches" at bounding box center [217, 241] width 29 height 6
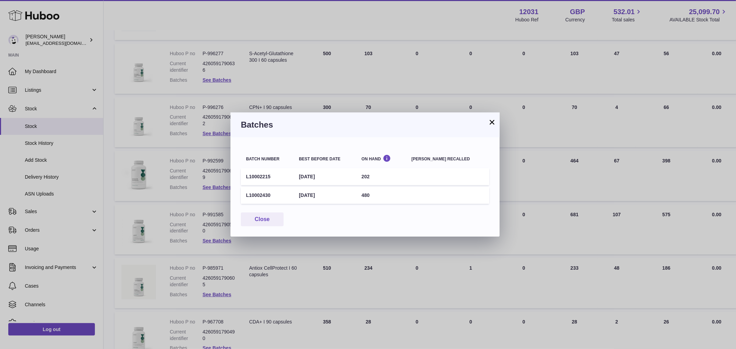
click at [166, 240] on div "× Batches Batch number Best before date On Hand [PERSON_NAME] recalled L1000221…" at bounding box center [368, 174] width 736 height 349
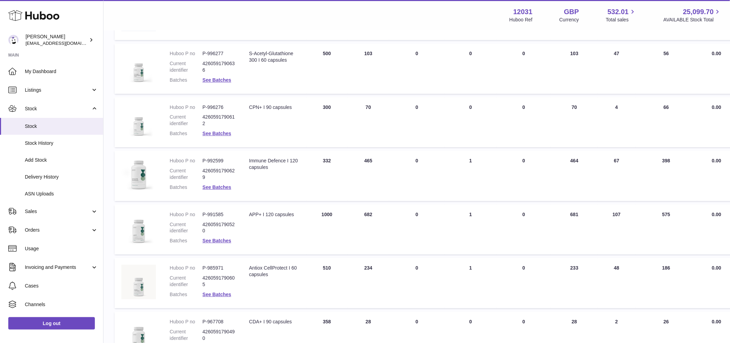
click at [214, 289] on dl "Huboo P no P-985971 Current identifier 4260591790605 Batches See Batches" at bounding box center [203, 283] width 66 height 37
click at [212, 293] on link "See Batches" at bounding box center [217, 295] width 29 height 6
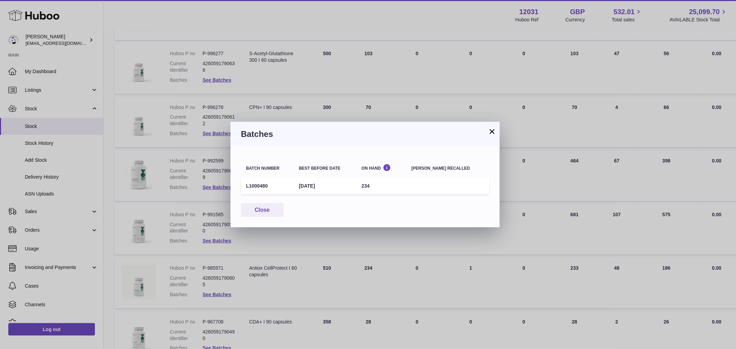
click at [172, 261] on div "× Batches Batch number Best before date On Hand [PERSON_NAME] recalled L1000480…" at bounding box center [368, 174] width 736 height 349
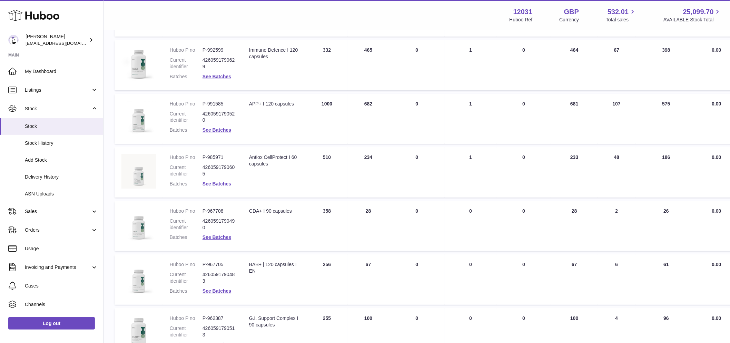
scroll to position [958, 0]
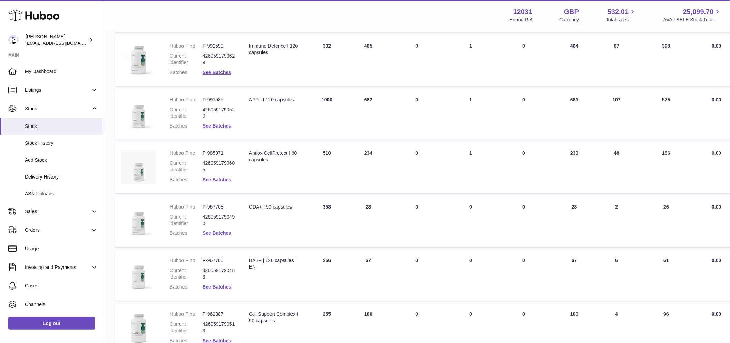
click at [212, 227] on dl "Huboo P no P-967708 Current identifier 4260591790490 Batches See Batches" at bounding box center [203, 222] width 66 height 37
click at [213, 231] on link "See Batches" at bounding box center [217, 234] width 29 height 6
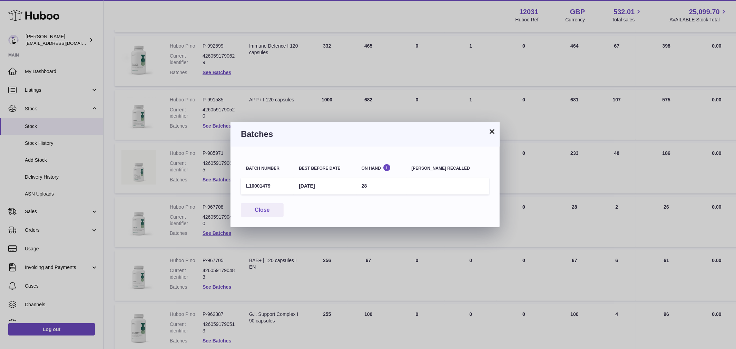
click at [184, 217] on div "× Batches Batch number Best before date On Hand [PERSON_NAME] recalled L1000147…" at bounding box center [368, 174] width 736 height 349
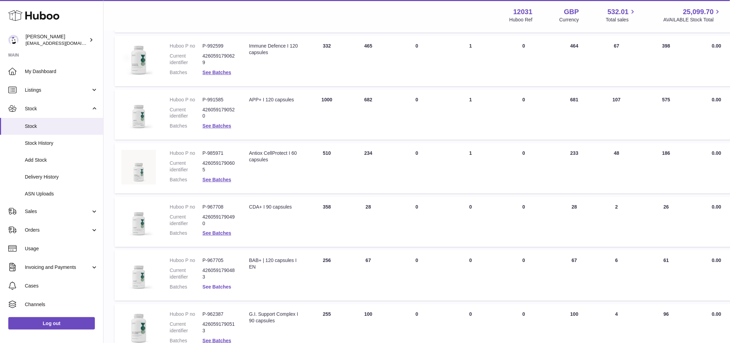
click at [213, 285] on link "See Batches" at bounding box center [217, 287] width 29 height 6
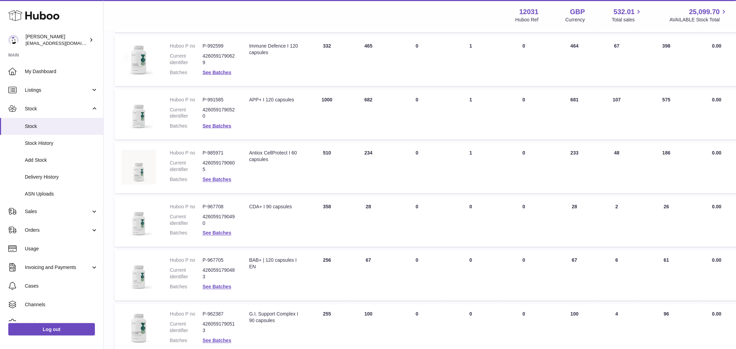
click at [177, 254] on div at bounding box center [368, 174] width 736 height 349
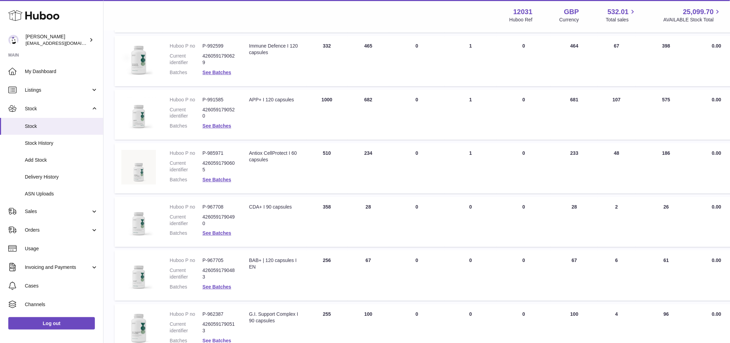
click at [215, 338] on link "See Batches" at bounding box center [217, 341] width 29 height 6
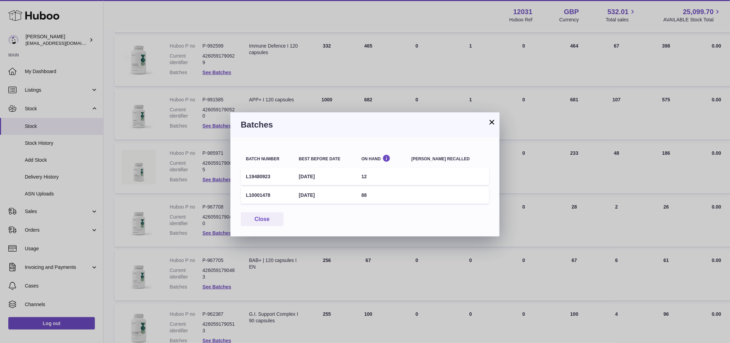
click at [159, 253] on div "× Batches Batch number Best before date On Hand [PERSON_NAME] recalled L1948092…" at bounding box center [365, 171] width 730 height 343
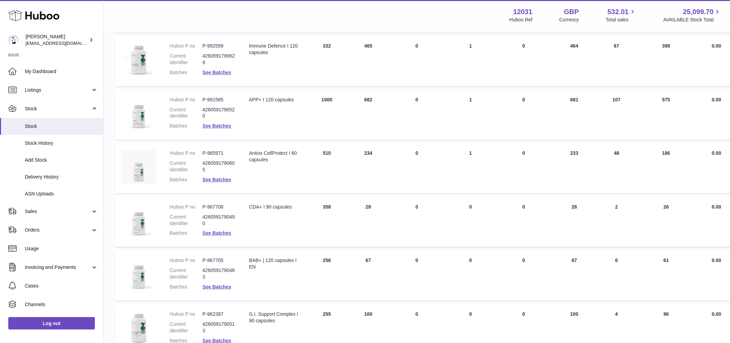
scroll to position [1035, 0]
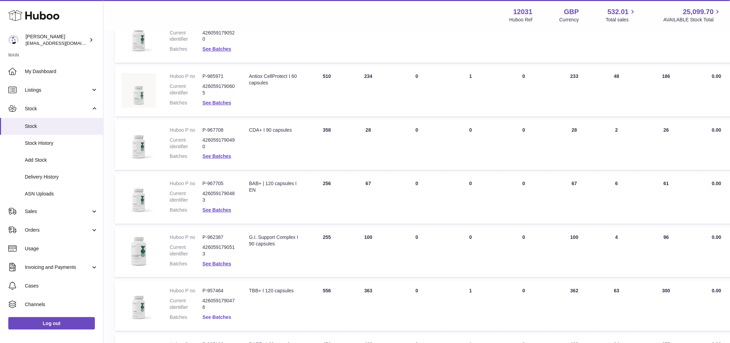
click at [222, 315] on link "See Batches" at bounding box center [217, 318] width 29 height 6
click at [179, 216] on div at bounding box center [365, 171] width 730 height 343
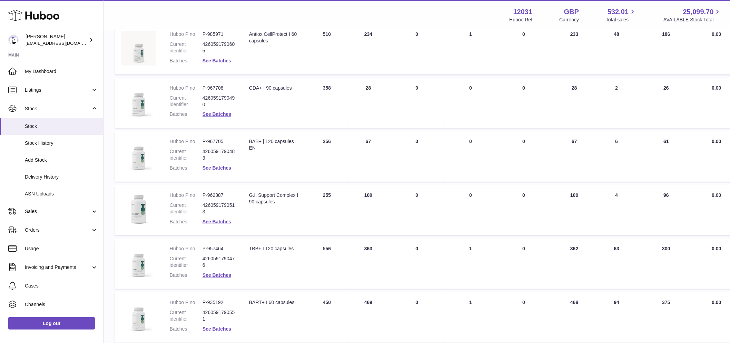
scroll to position [1112, 0]
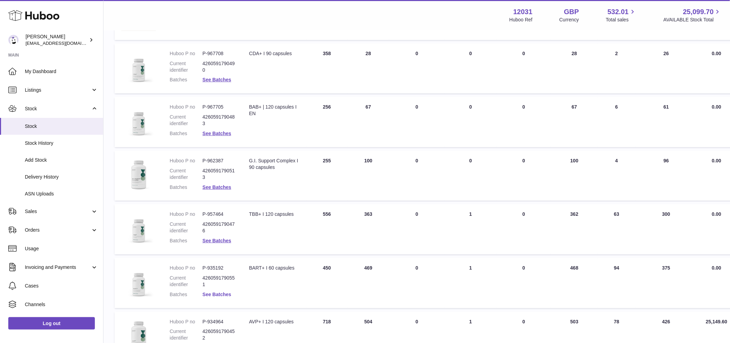
click at [218, 294] on link "See Batches" at bounding box center [217, 295] width 29 height 6
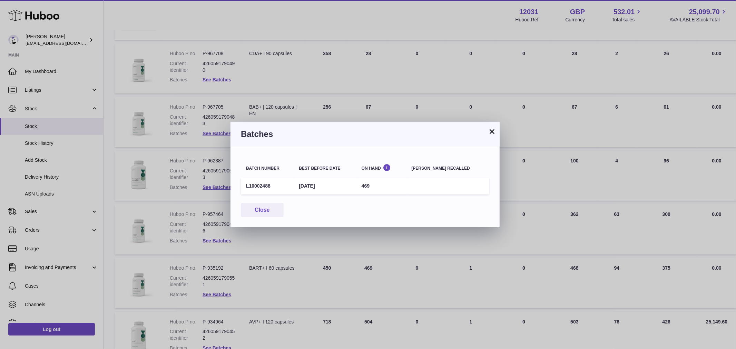
click at [152, 250] on div "× Batches Batch number Best before date On Hand [PERSON_NAME] recalled L1000248…" at bounding box center [368, 174] width 736 height 349
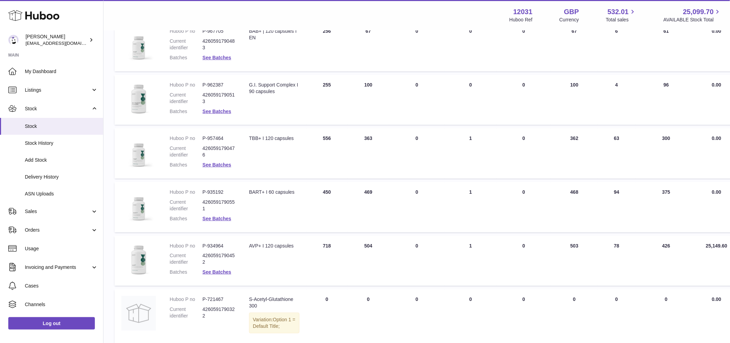
scroll to position [1189, 0]
click at [208, 271] on link "See Batches" at bounding box center [217, 272] width 29 height 6
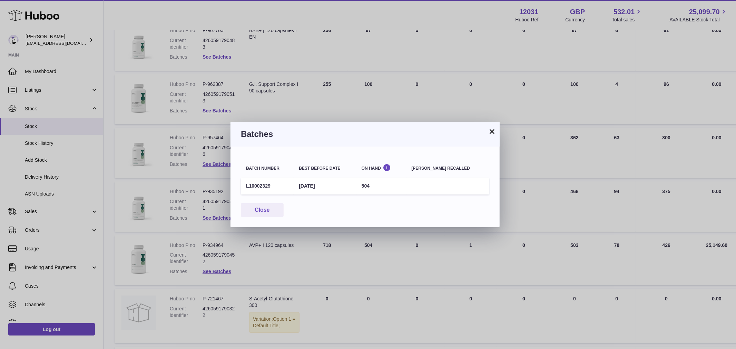
click at [159, 244] on div "× Batches Batch number Best before date On Hand [PERSON_NAME] recalled L1000232…" at bounding box center [368, 174] width 736 height 349
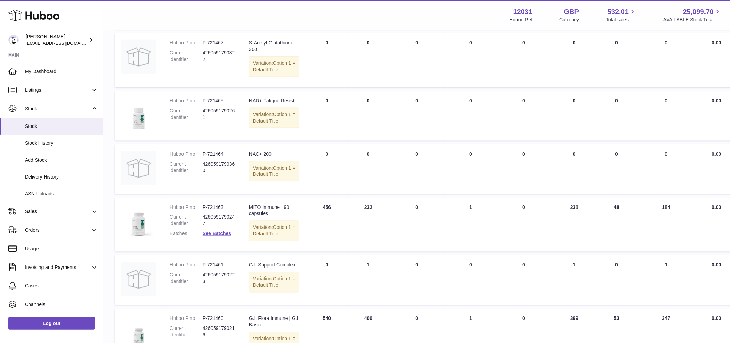
scroll to position [1457, 0]
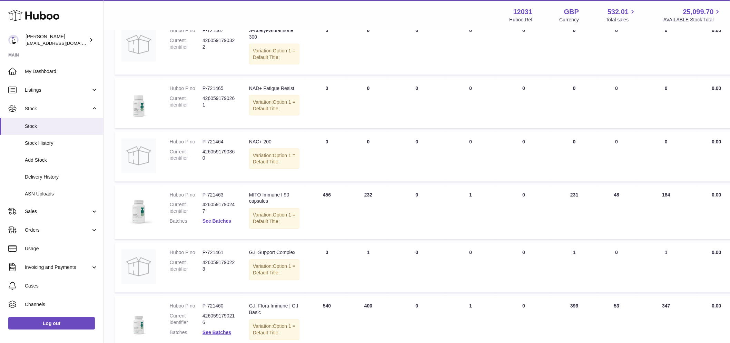
click at [211, 224] on link "See Batches" at bounding box center [217, 222] width 29 height 6
click at [170, 246] on div at bounding box center [365, 171] width 730 height 343
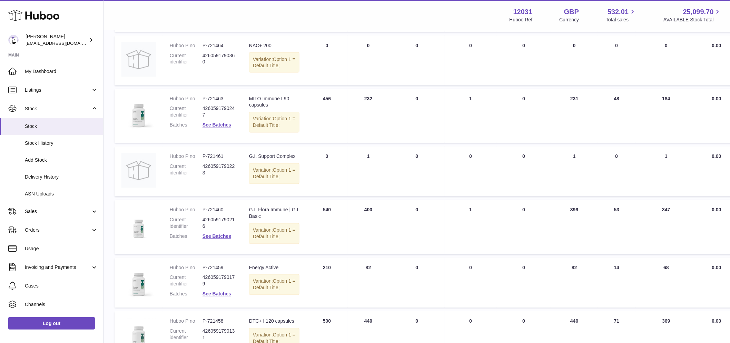
scroll to position [1572, 0]
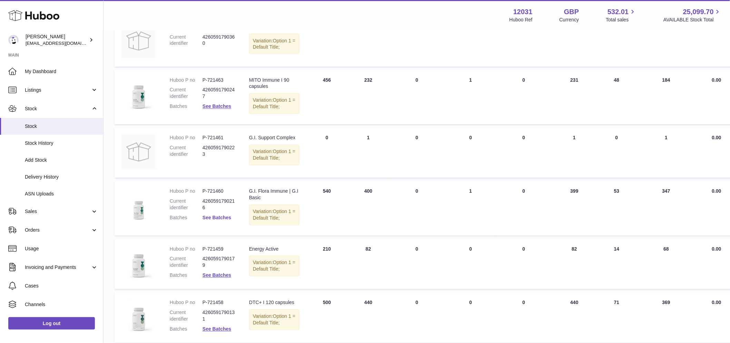
click at [225, 221] on link "See Batches" at bounding box center [217, 218] width 29 height 6
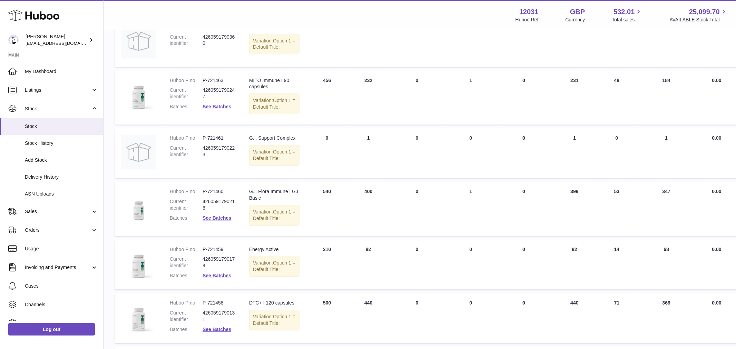
click at [185, 275] on div at bounding box center [368, 174] width 736 height 349
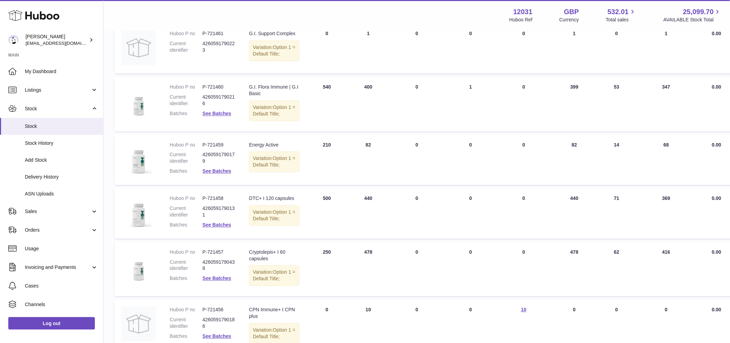
scroll to position [1687, 0]
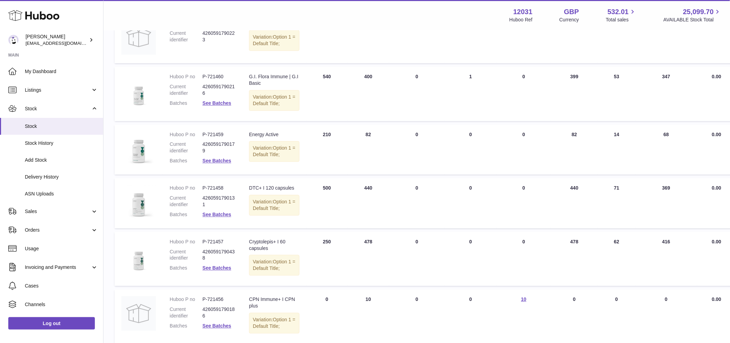
click at [222, 168] on dl "Huboo P no P-721459 Current identifier 4260591790179 Batches See Batches" at bounding box center [203, 149] width 66 height 37
click at [218, 164] on link "See Batches" at bounding box center [217, 161] width 29 height 6
click at [160, 226] on div at bounding box center [365, 171] width 730 height 343
click at [214, 217] on link "See Batches" at bounding box center [217, 215] width 29 height 6
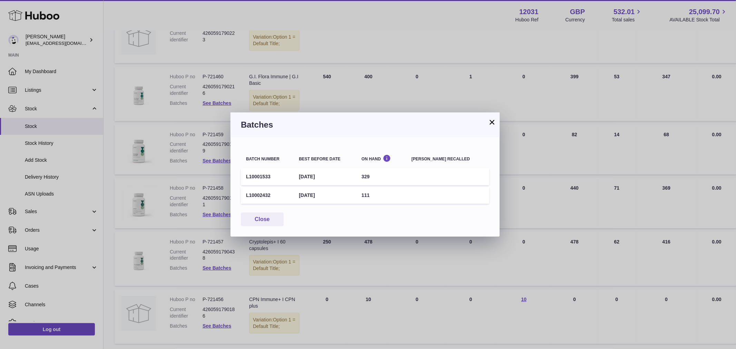
click at [140, 237] on div "× Batches Batch number Best before date On Hand [PERSON_NAME] recalled L1000153…" at bounding box center [368, 174] width 736 height 349
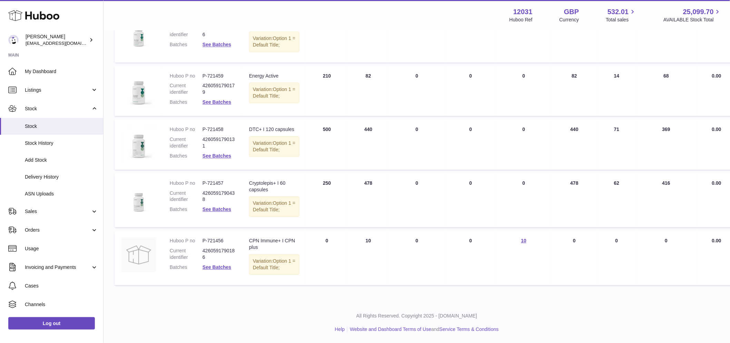
scroll to position [1802, 0]
click at [207, 217] on dl "Huboo P no P-721457 Current identifier 4260591790438 Batches See Batches" at bounding box center [203, 198] width 66 height 37
click at [208, 212] on link "See Batches" at bounding box center [217, 210] width 29 height 6
click at [180, 260] on div at bounding box center [365, 171] width 730 height 343
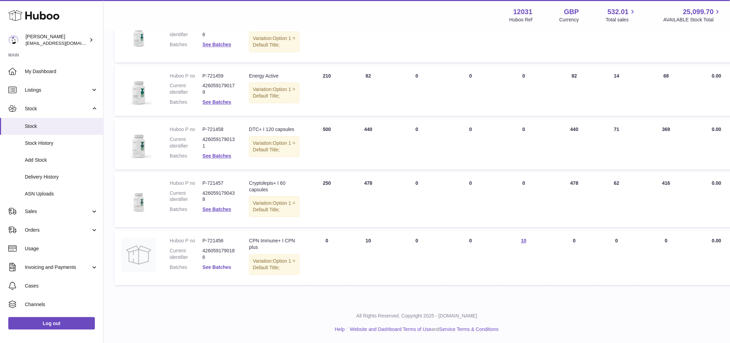
click at [220, 270] on link "See Batches" at bounding box center [217, 268] width 29 height 6
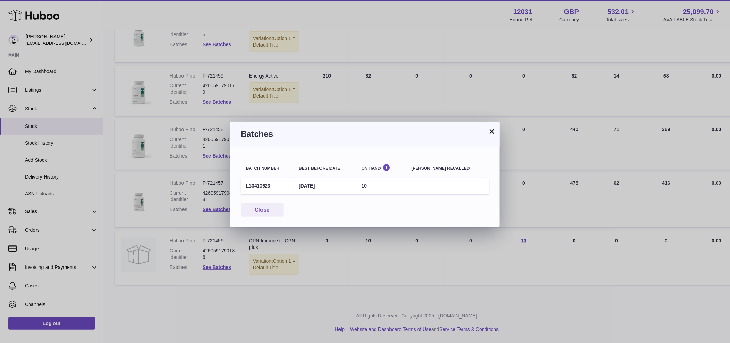
click at [681, 98] on div "× Batches Batch number Best before date On Hand [PERSON_NAME] recalled L1341062…" at bounding box center [365, 171] width 730 height 343
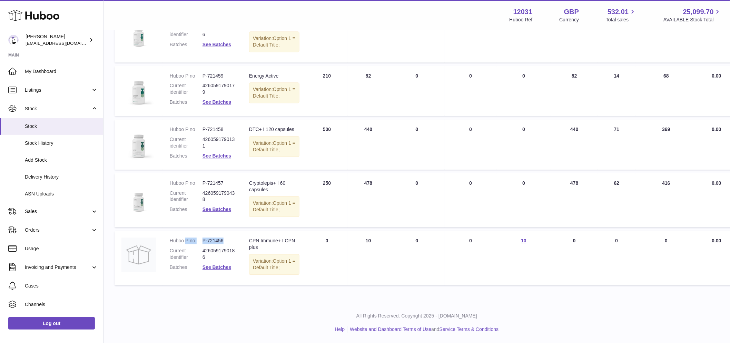
drag, startPoint x: 226, startPoint y: 245, endPoint x: 187, endPoint y: 246, distance: 39.3
click at [187, 246] on dl "Huboo P no P-721456 Current identifier 4260591790186 Batches See Batches" at bounding box center [203, 256] width 66 height 37
click at [204, 244] on dd "P-721456" at bounding box center [219, 241] width 33 height 7
click at [206, 244] on dd "P-721456" at bounding box center [219, 241] width 33 height 7
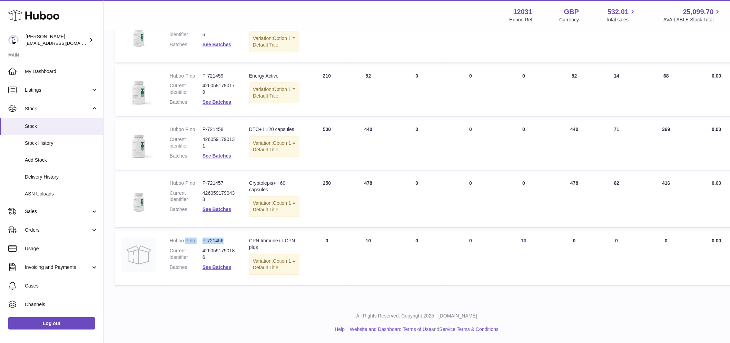
click at [232, 244] on dd "P-721456" at bounding box center [219, 241] width 33 height 7
drag, startPoint x: 228, startPoint y: 246, endPoint x: 199, endPoint y: 244, distance: 28.7
click at [199, 244] on dl "Huboo P no P-721456 Current identifier 4260591790186 Batches See Batches" at bounding box center [203, 256] width 66 height 37
copy dl "P-721456"
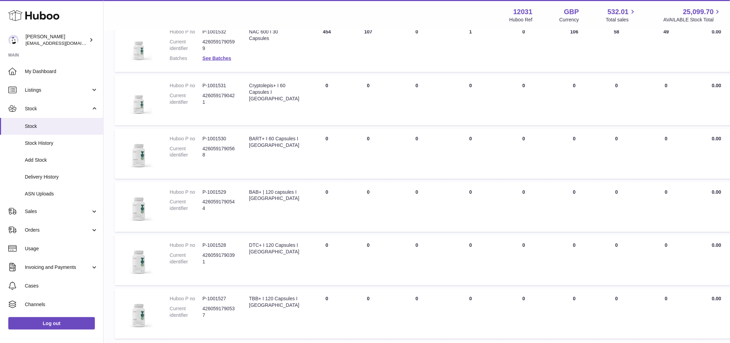
scroll to position [460, 0]
